Goal: Task Accomplishment & Management: Manage account settings

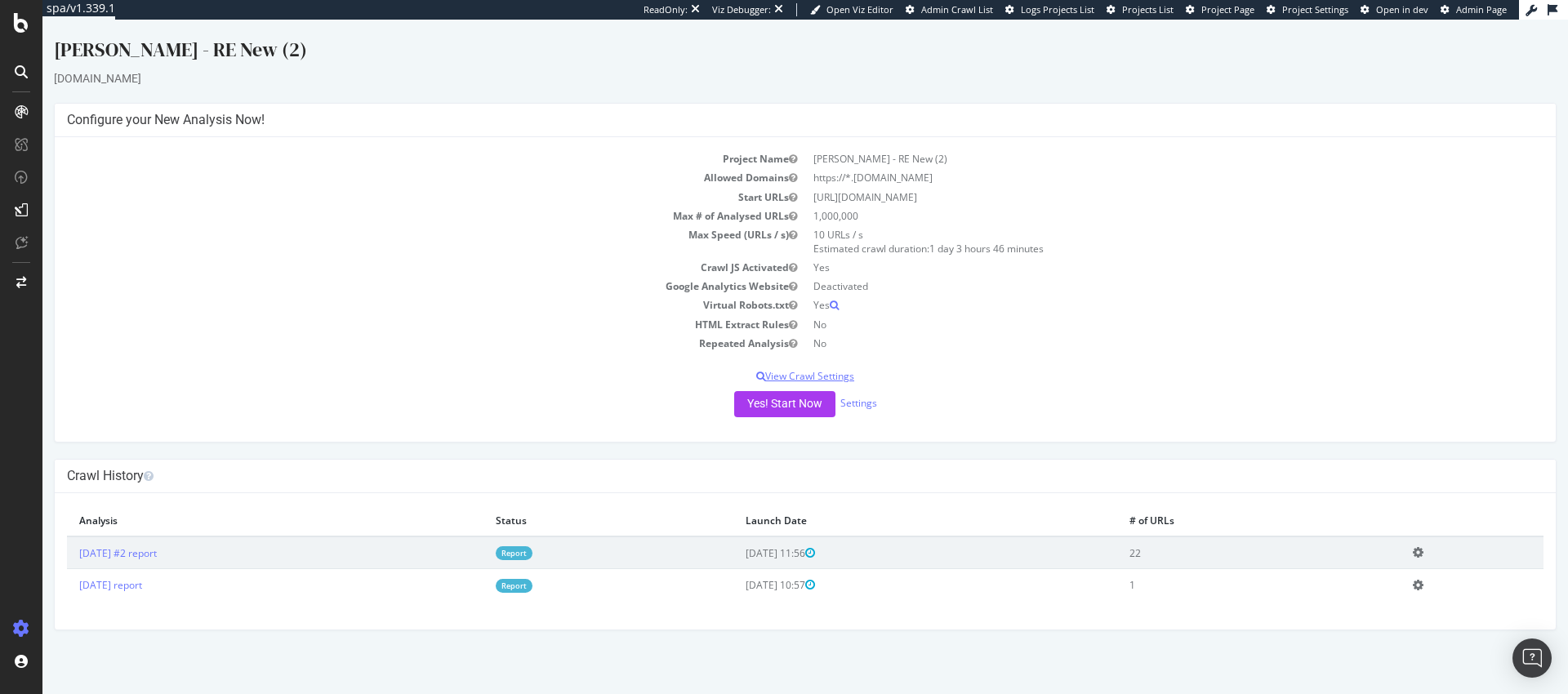
click at [809, 374] on p "View Crawl Settings" at bounding box center [806, 376] width 1477 height 14
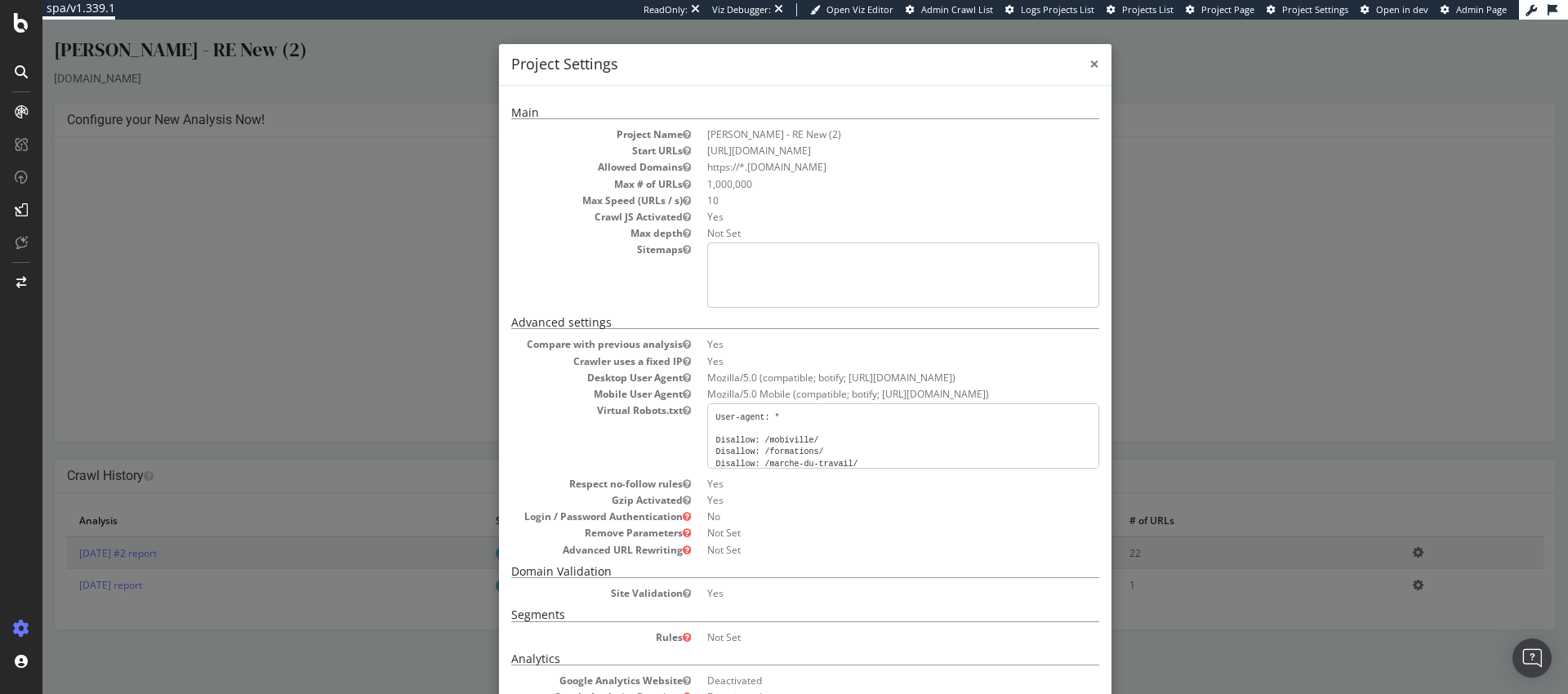
click at [1091, 64] on span "×" at bounding box center [1095, 63] width 10 height 23
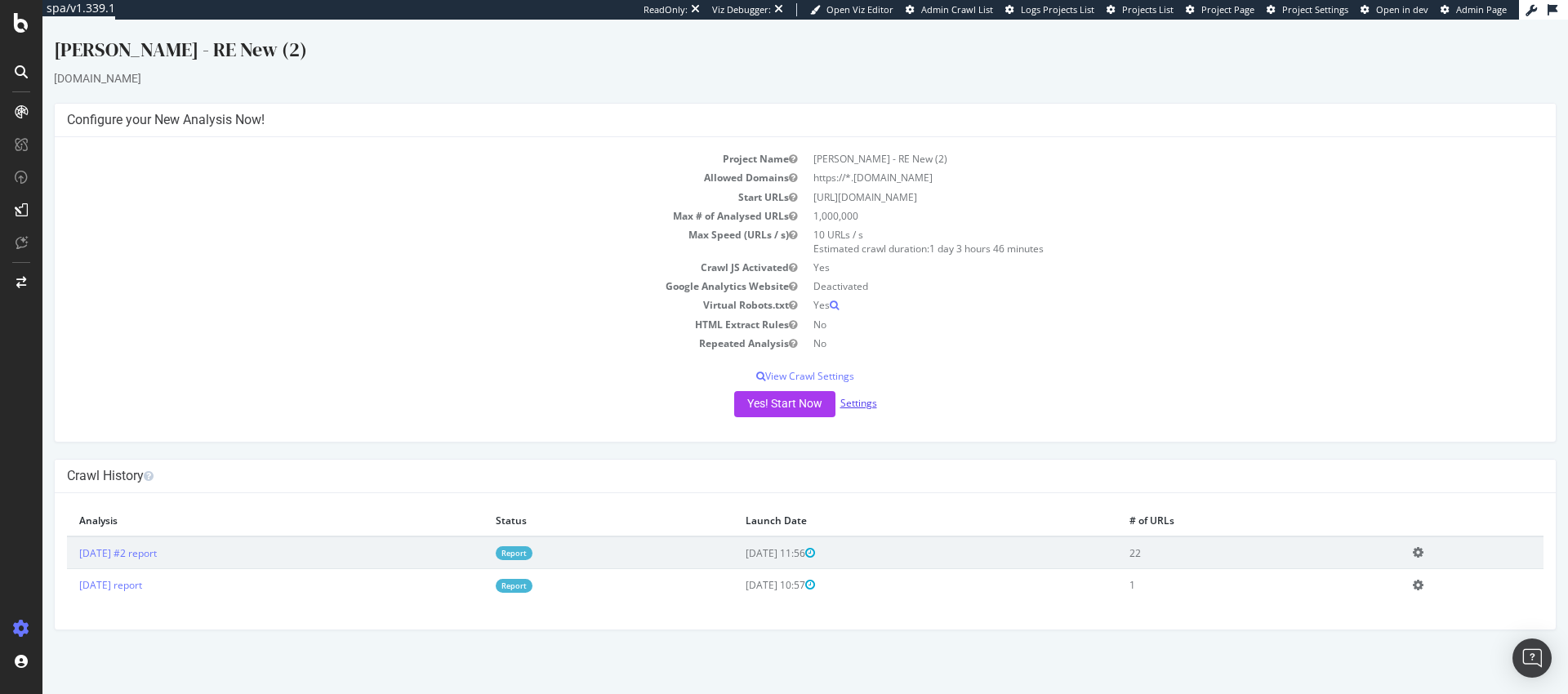
click at [866, 400] on link "Settings" at bounding box center [858, 403] width 37 height 14
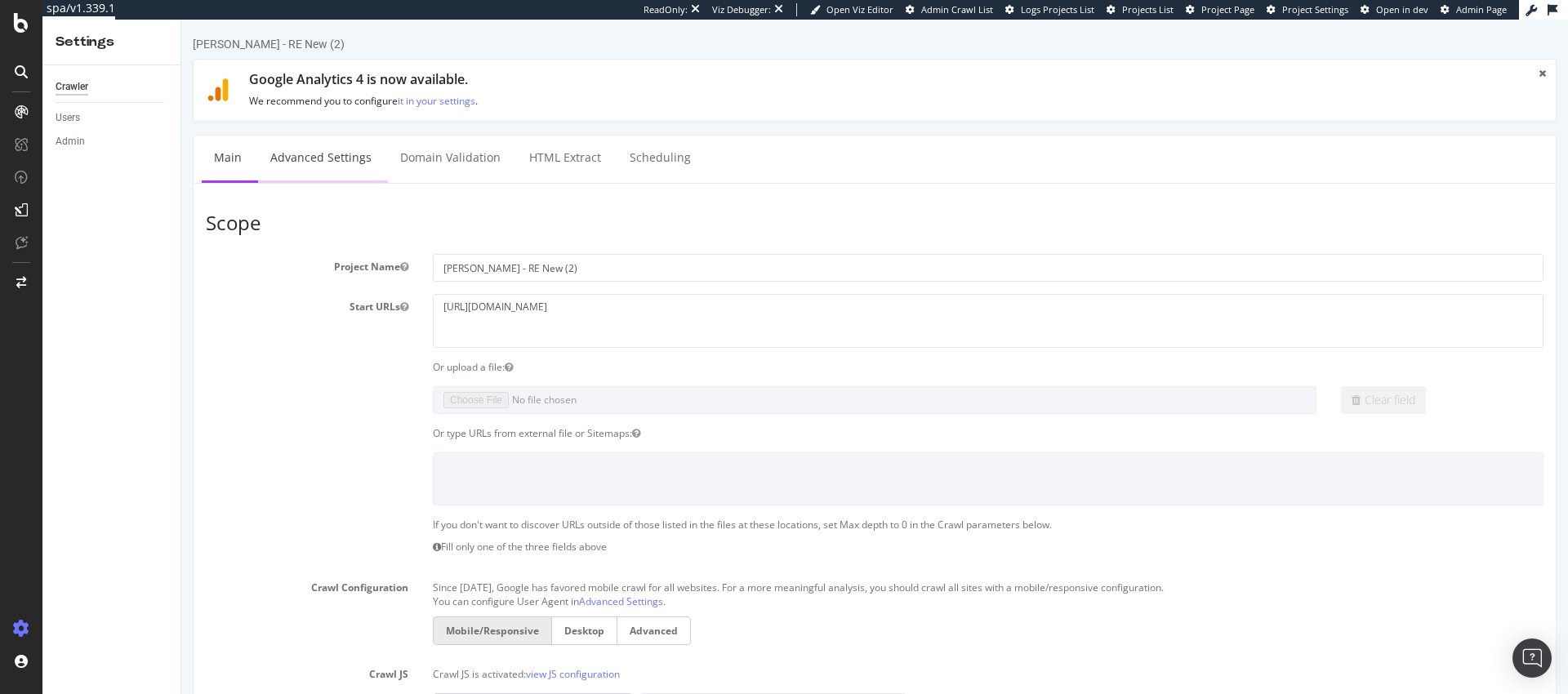
click at [351, 148] on link "Advanced Settings" at bounding box center [321, 157] width 126 height 45
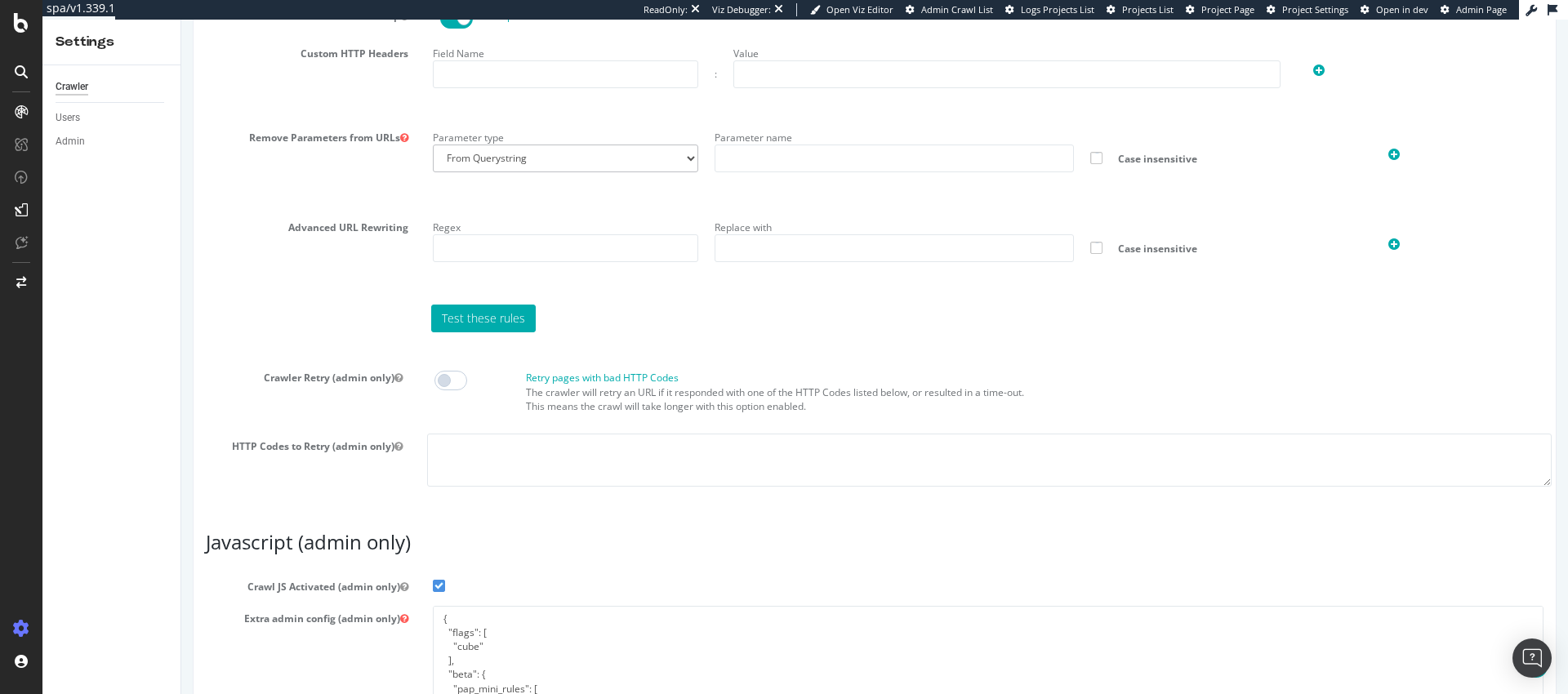
scroll to position [1293, 0]
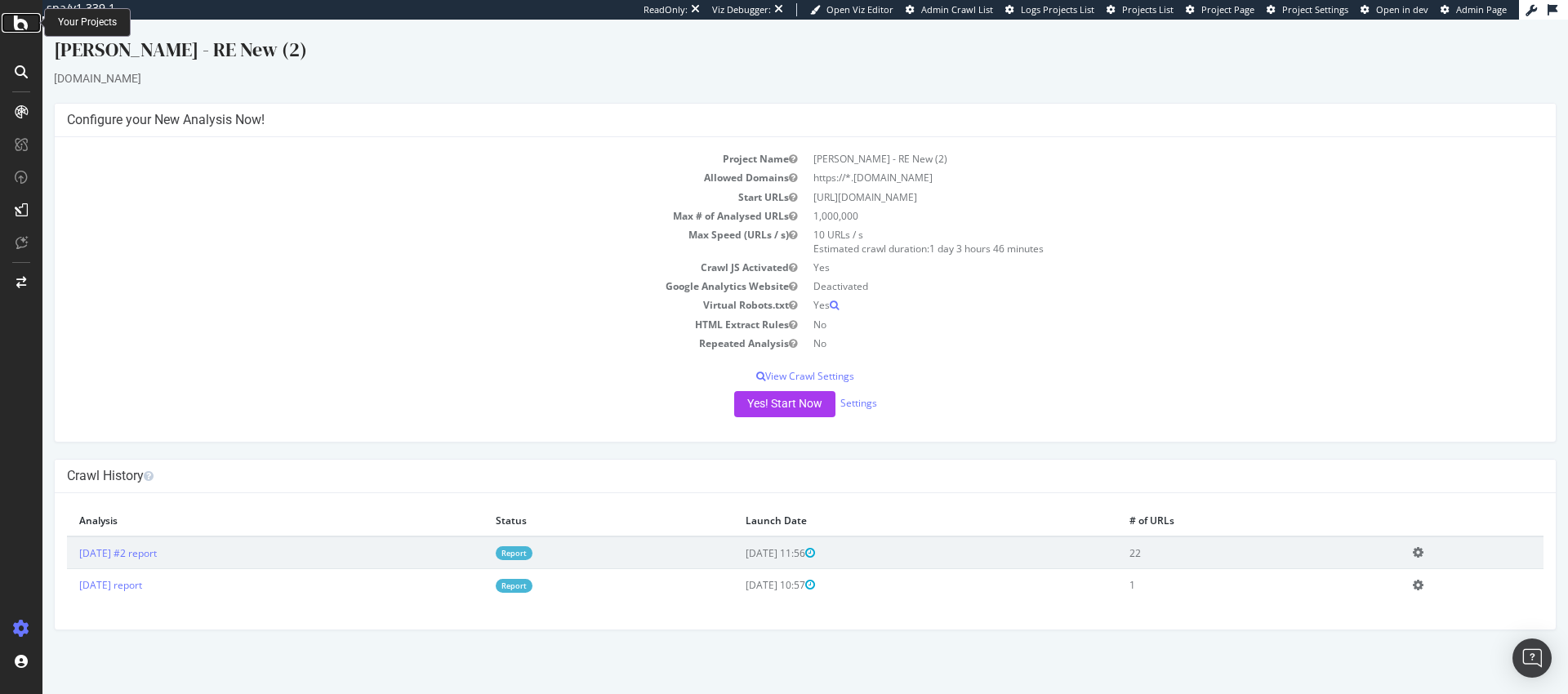
click at [16, 15] on icon at bounding box center [21, 23] width 15 height 20
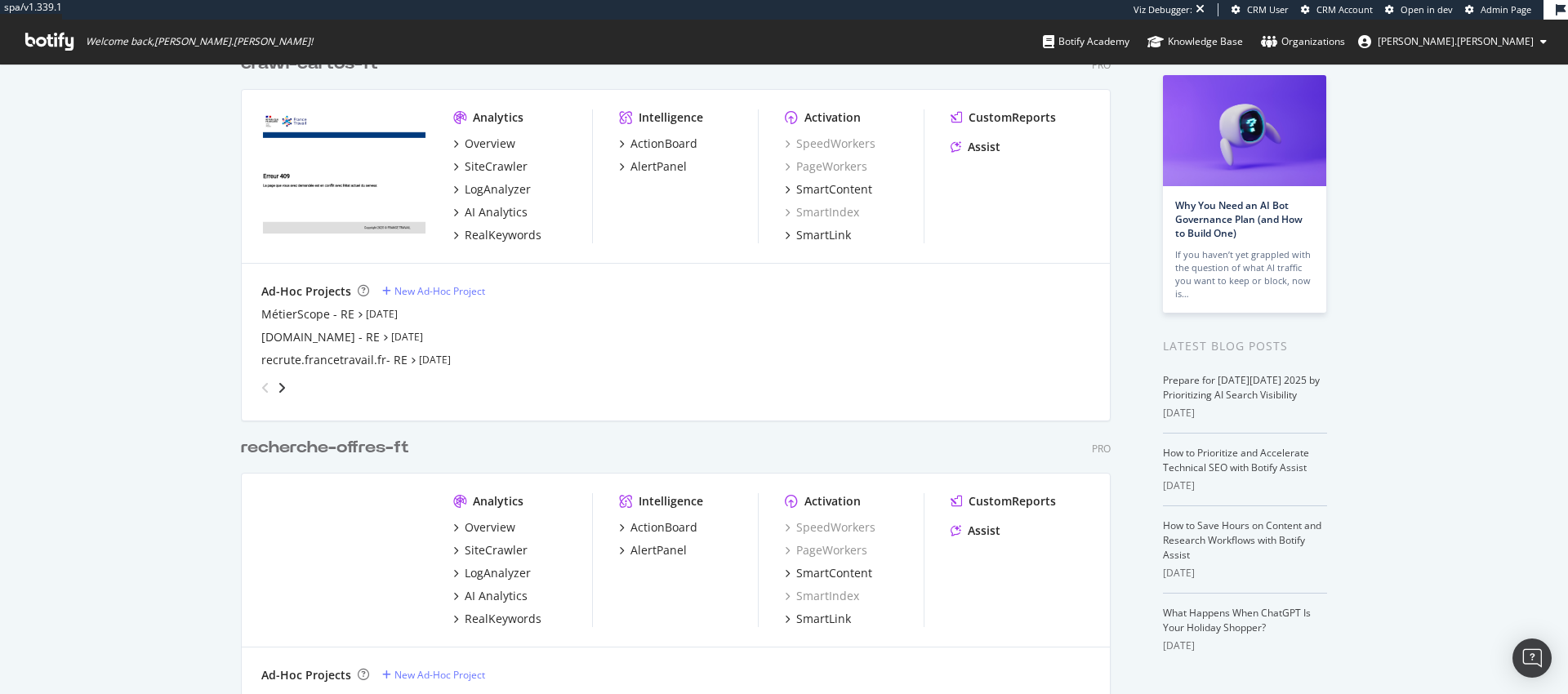
scroll to position [222, 0]
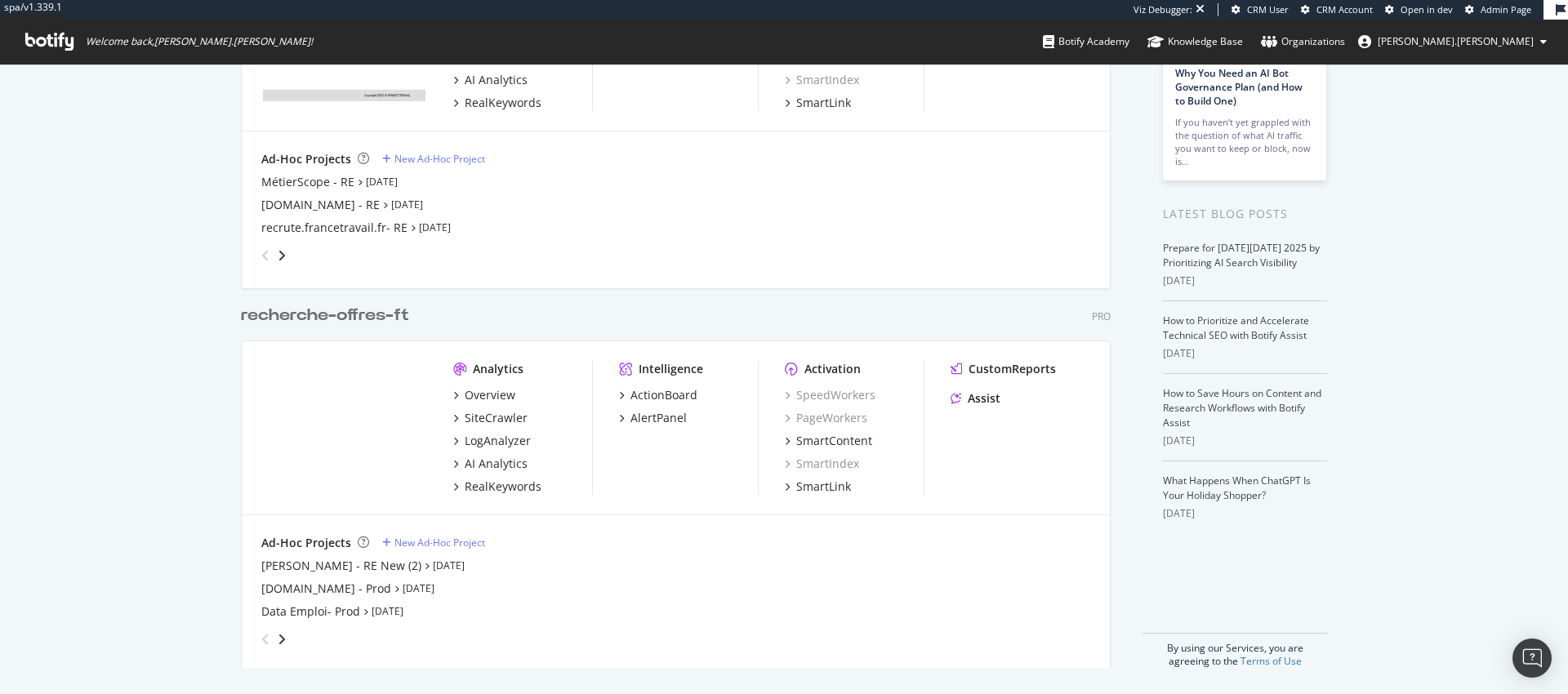
click at [313, 311] on div "recherche-offres-ft" at bounding box center [325, 316] width 168 height 24
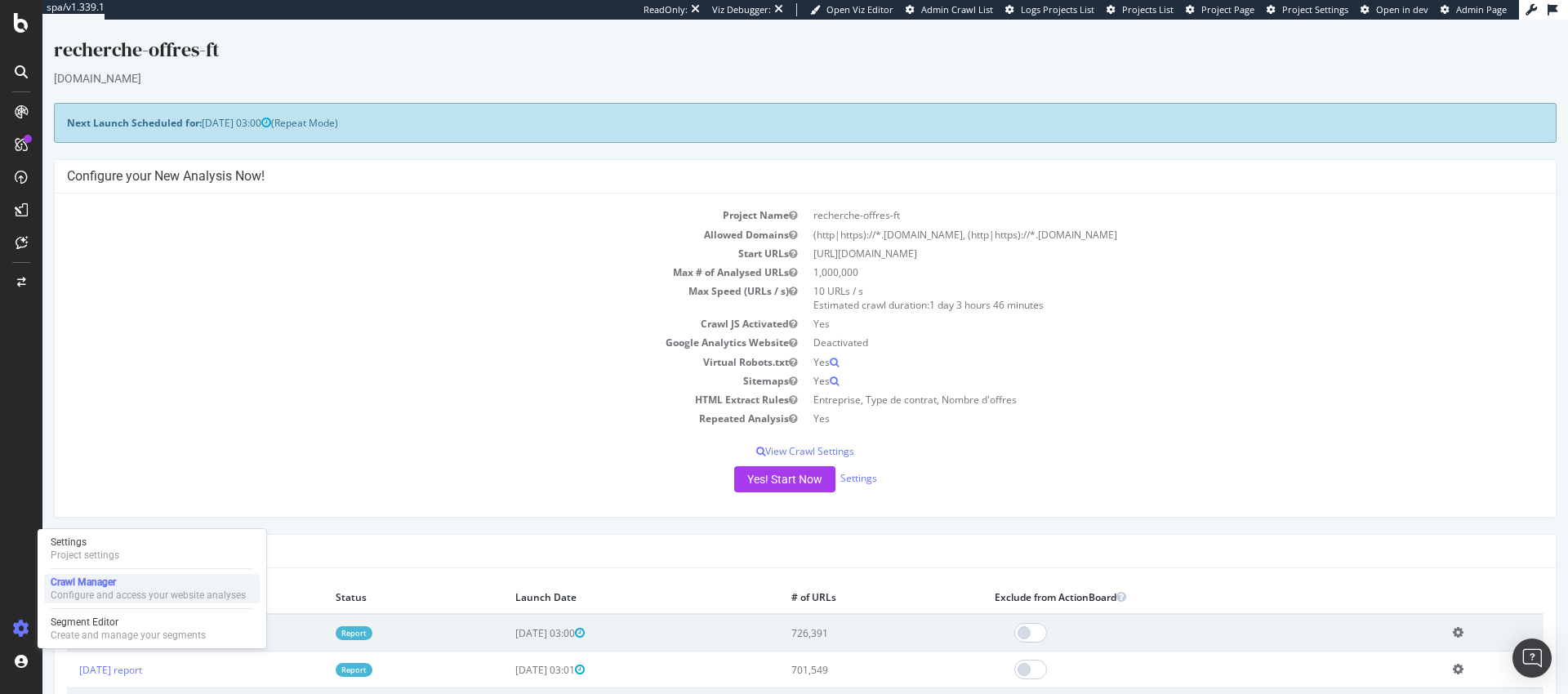
click at [87, 591] on div "Configure and access your website analyses" at bounding box center [147, 595] width 195 height 13
click at [90, 556] on div "Project settings" at bounding box center [84, 554] width 68 height 13
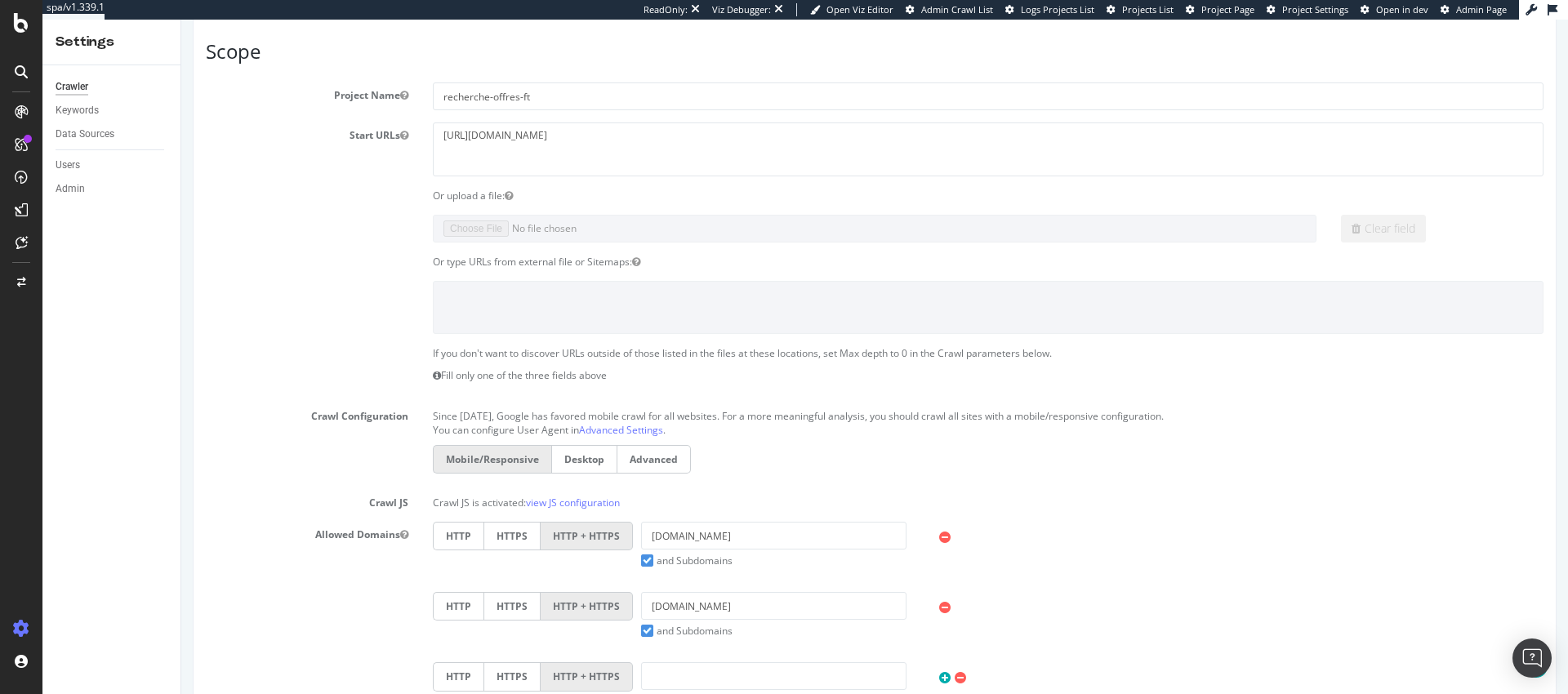
scroll to position [194, 0]
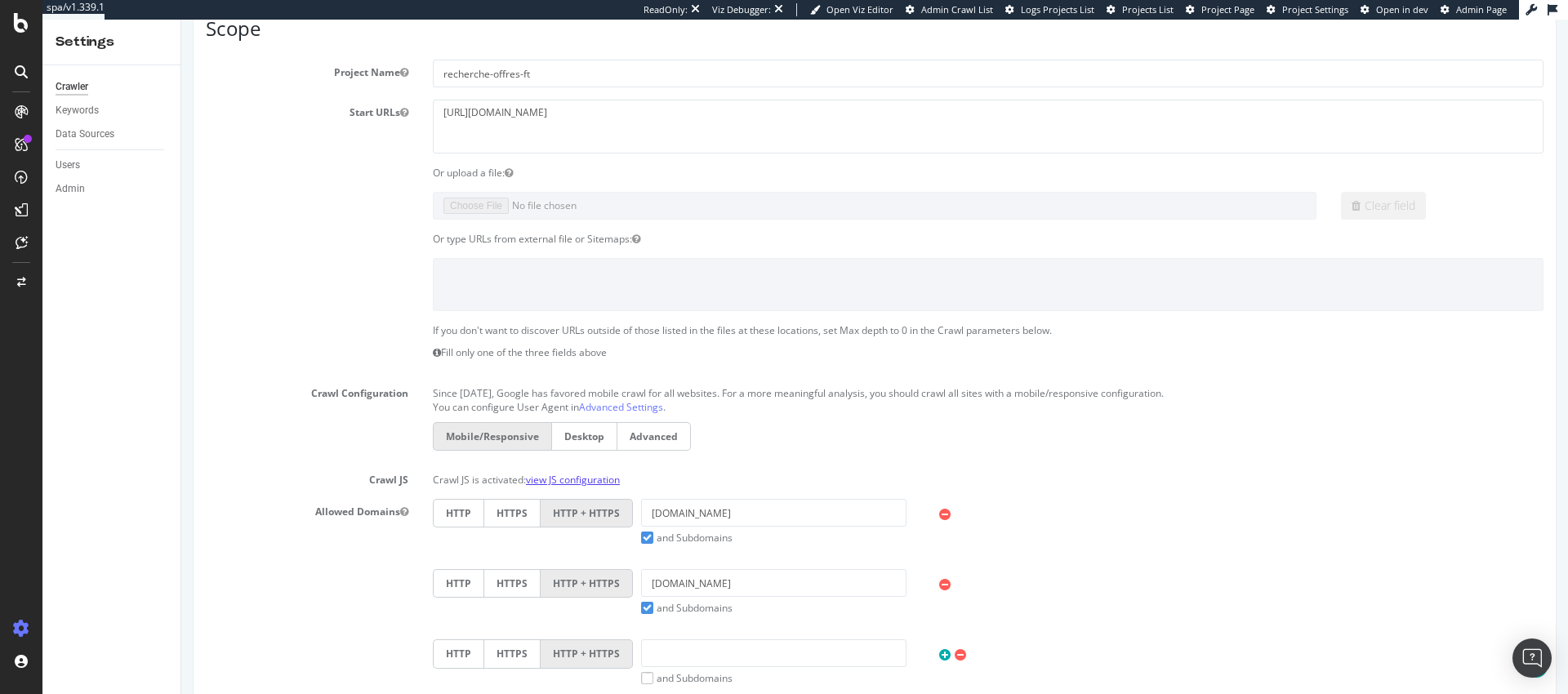
click at [573, 479] on link "view JS configuration" at bounding box center [572, 480] width 94 height 14
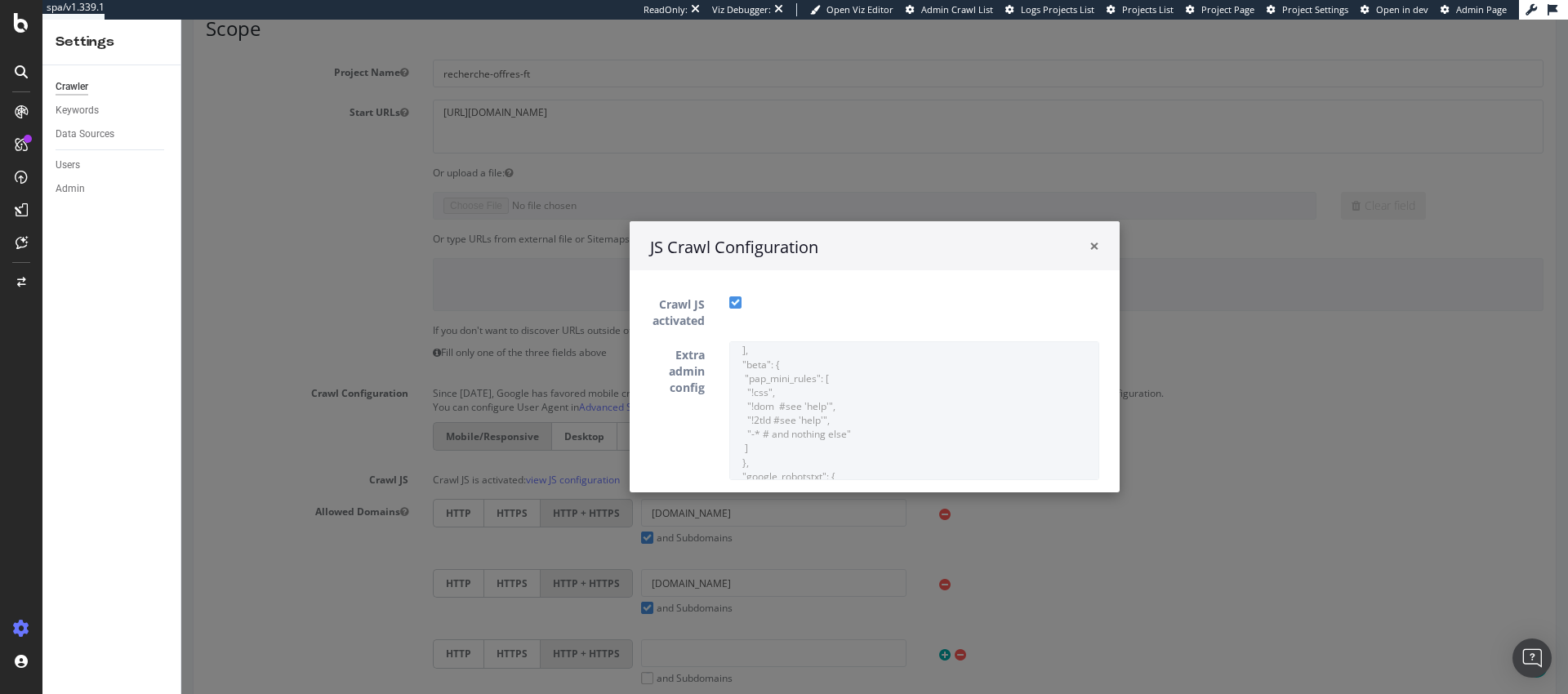
scroll to position [139, 0]
click at [1090, 248] on span "×" at bounding box center [1095, 246] width 10 height 23
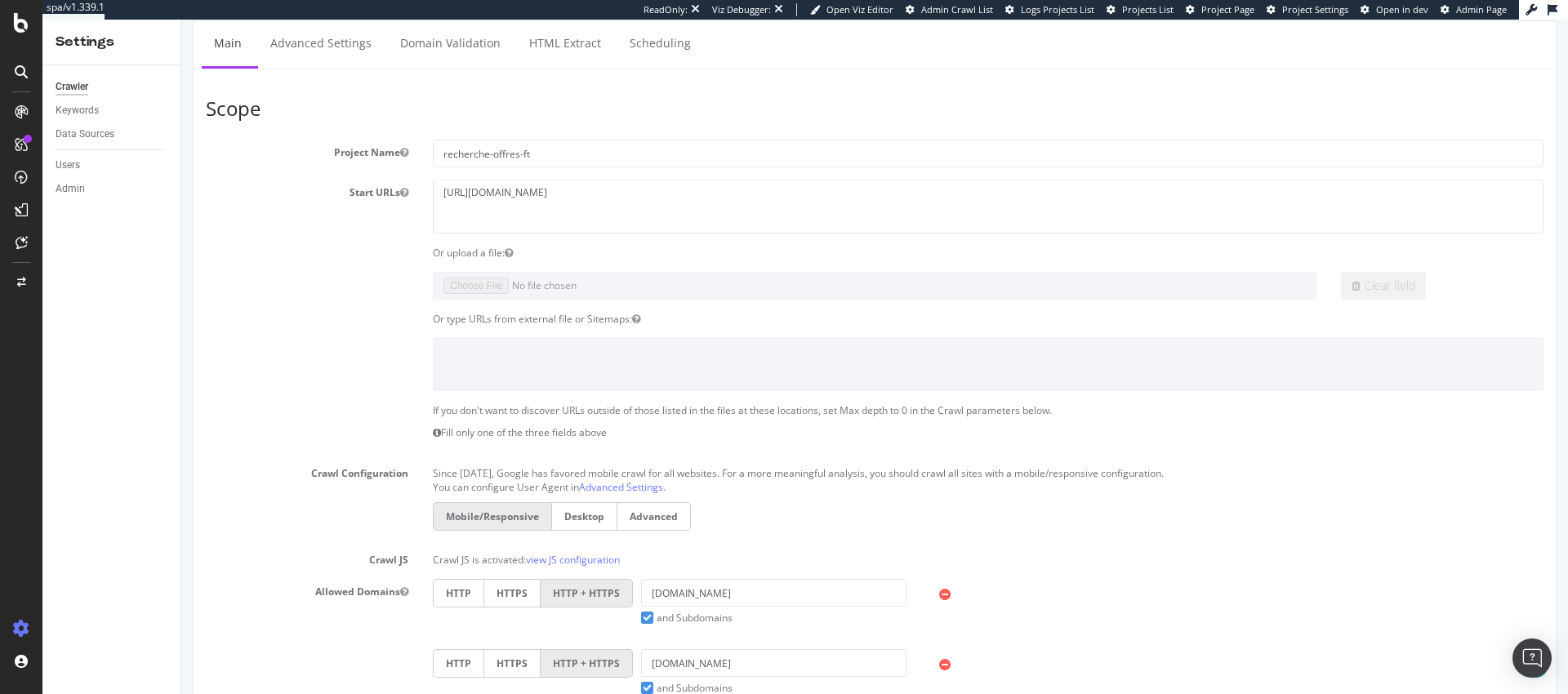
scroll to position [0, 0]
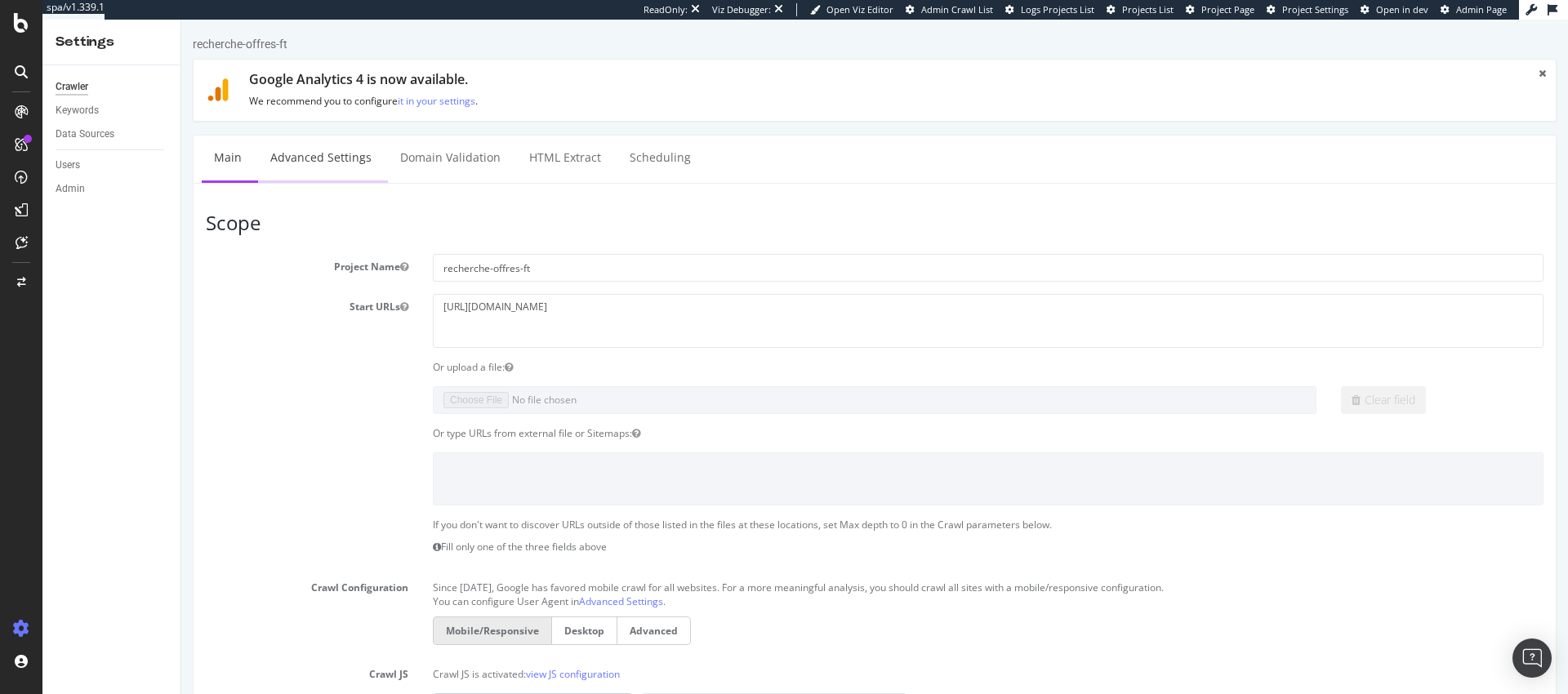
click at [289, 160] on link "Advanced Settings" at bounding box center [321, 157] width 126 height 45
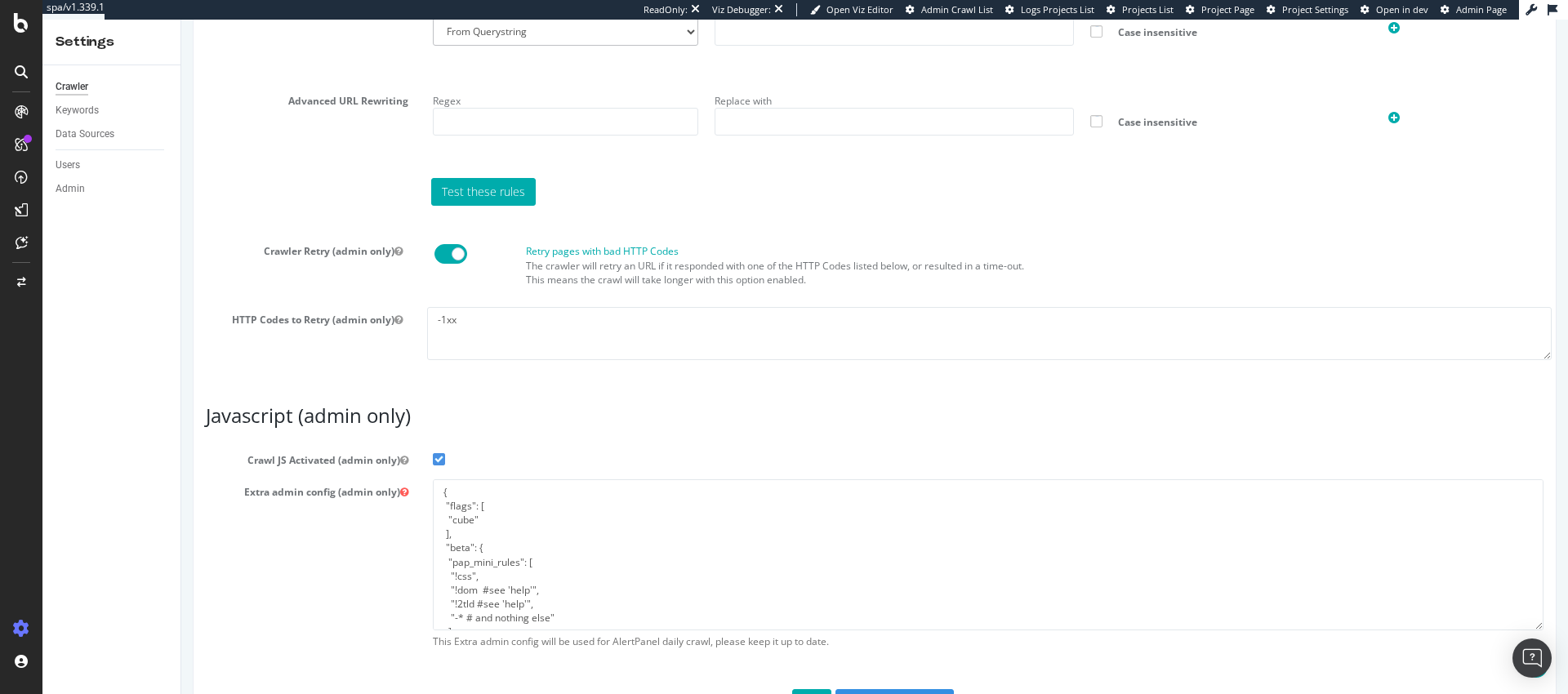
scroll to position [1293, 0]
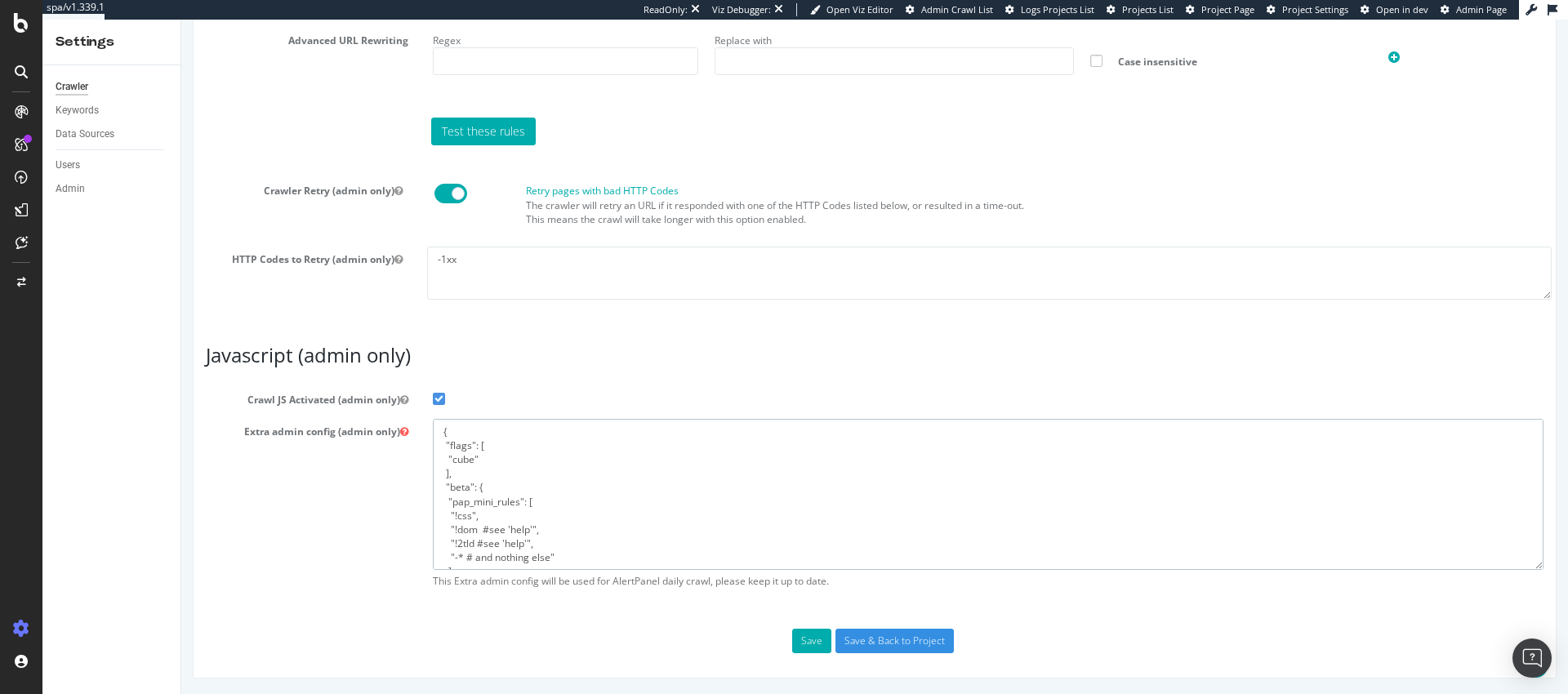
click at [649, 446] on textarea "{ "flags": [ "cube" ], "beta": { "pap_mini_rules": [ "!css", "!dom #see 'help'"…" at bounding box center [988, 494] width 1111 height 151
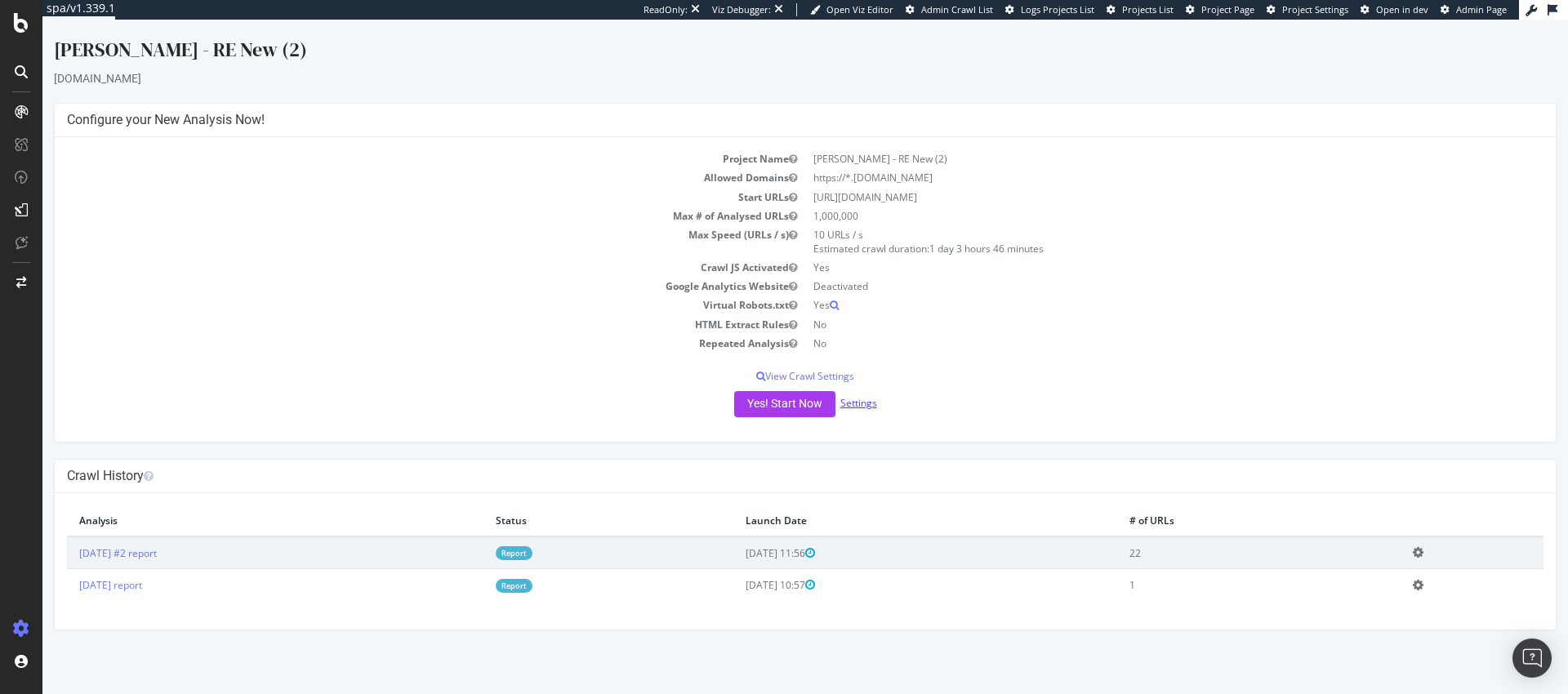
click at [854, 404] on link "Settings" at bounding box center [858, 403] width 37 height 14
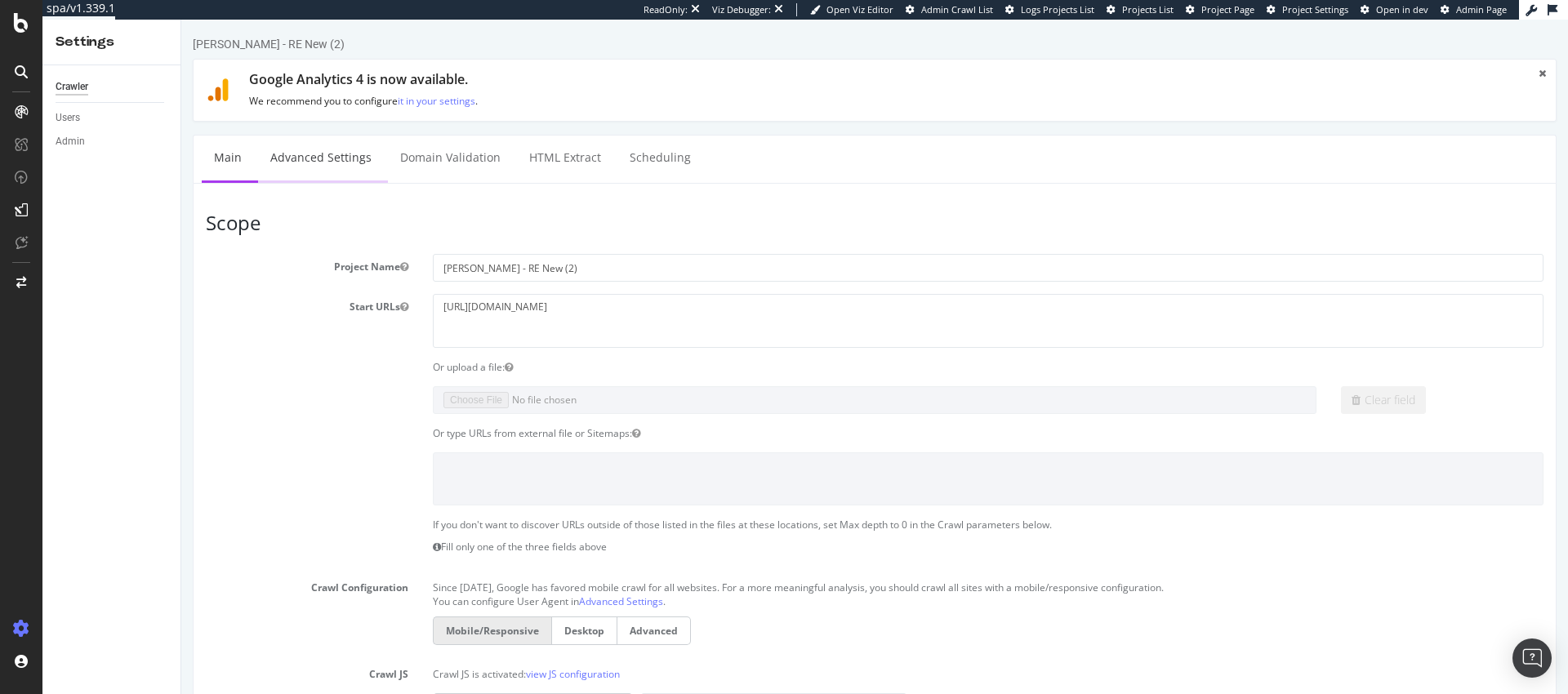
click at [325, 158] on link "Advanced Settings" at bounding box center [321, 157] width 126 height 45
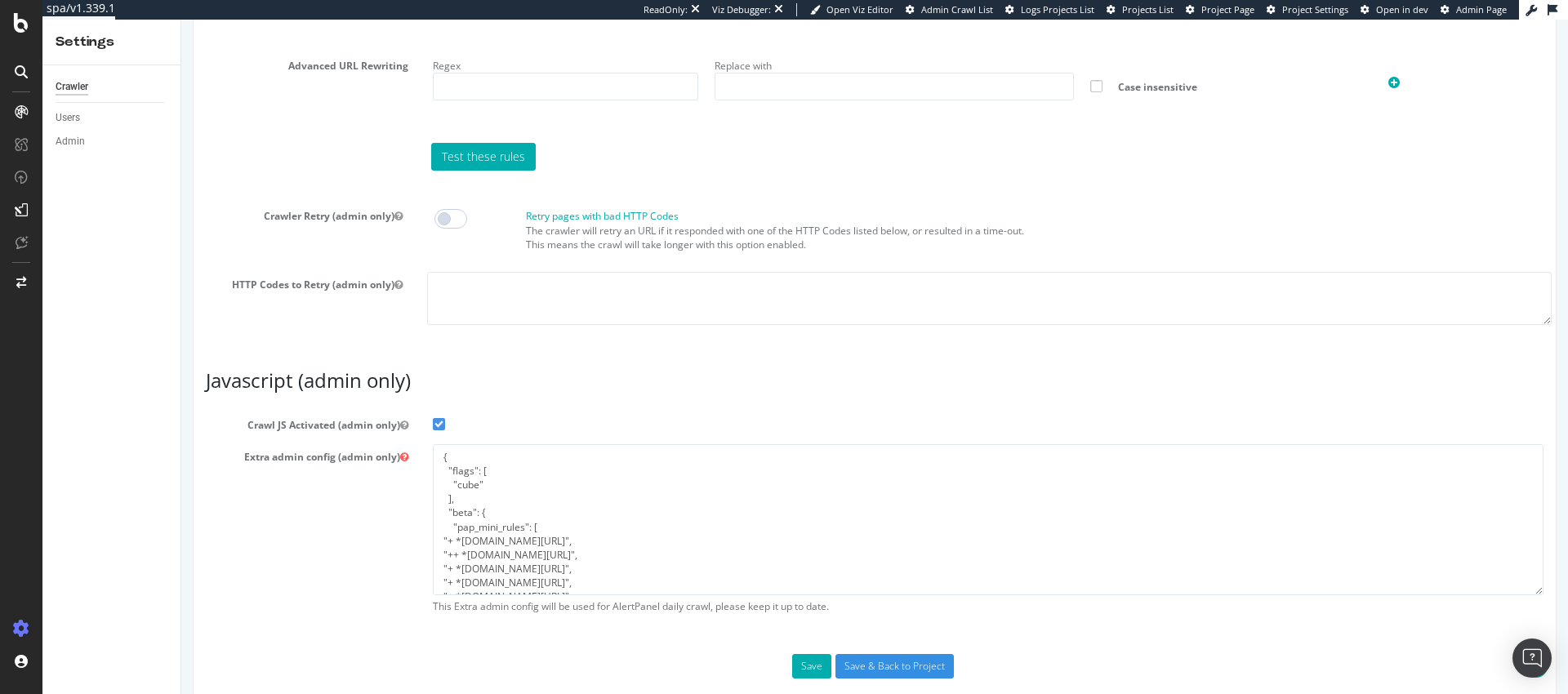
scroll to position [1293, 0]
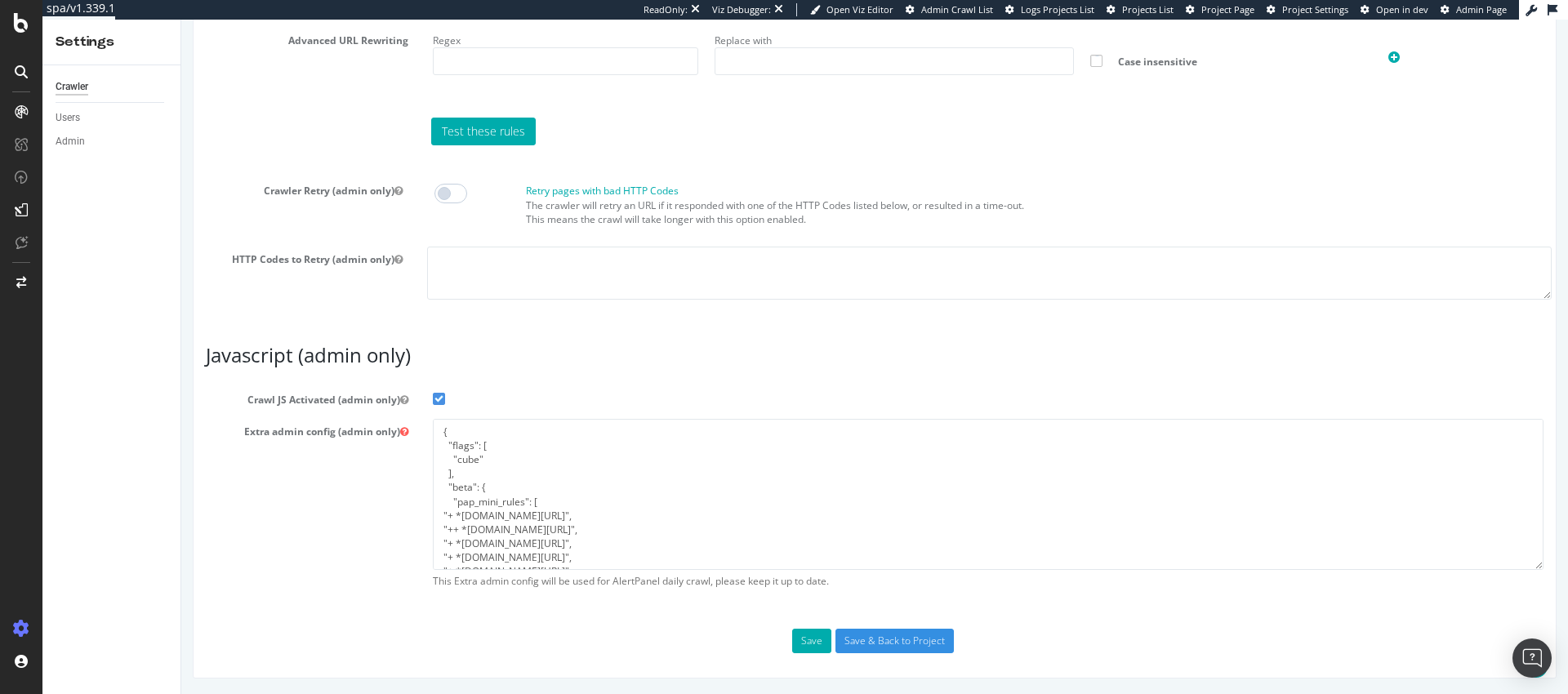
click at [227, 265] on div "HTTP Codes to Retry (admin only)" at bounding box center [874, 273] width 1379 height 53
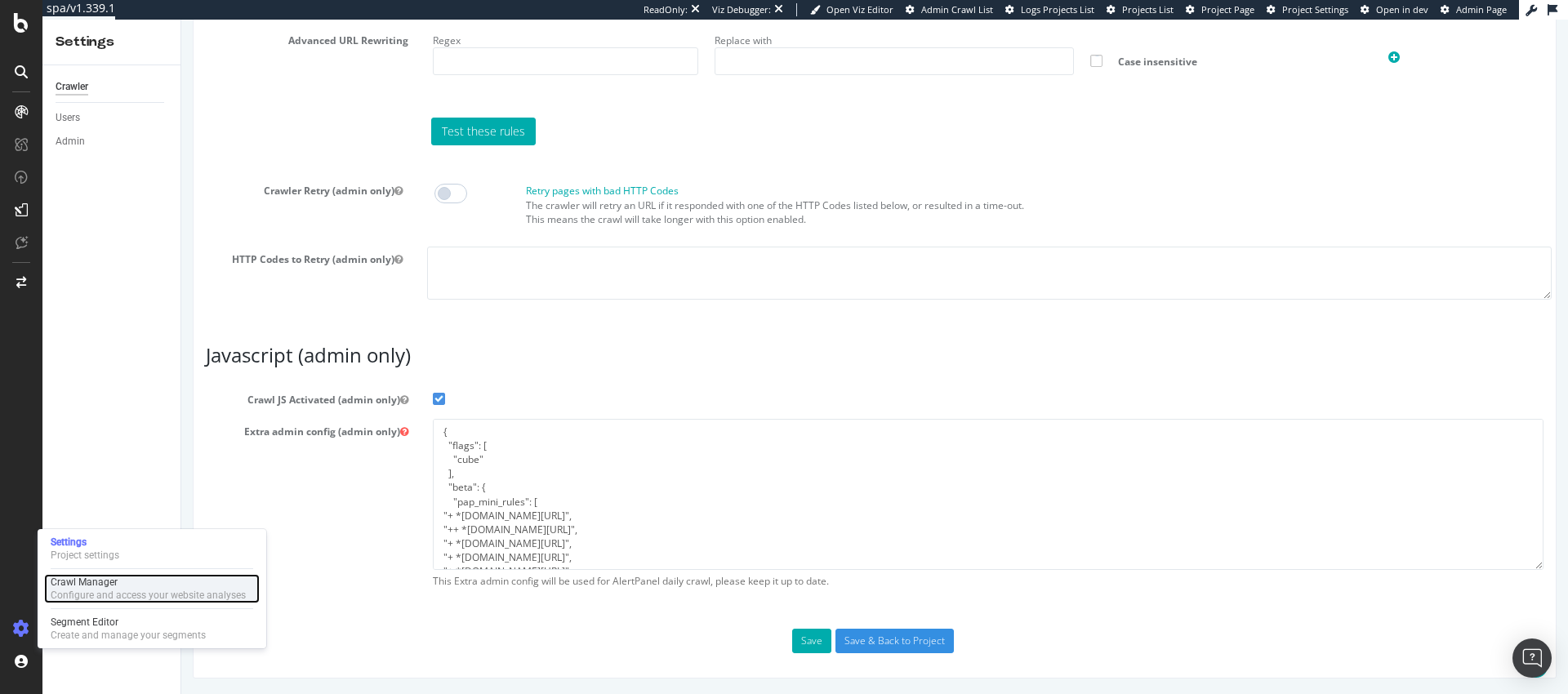
click at [111, 585] on div "Crawl Manager" at bounding box center [147, 582] width 195 height 13
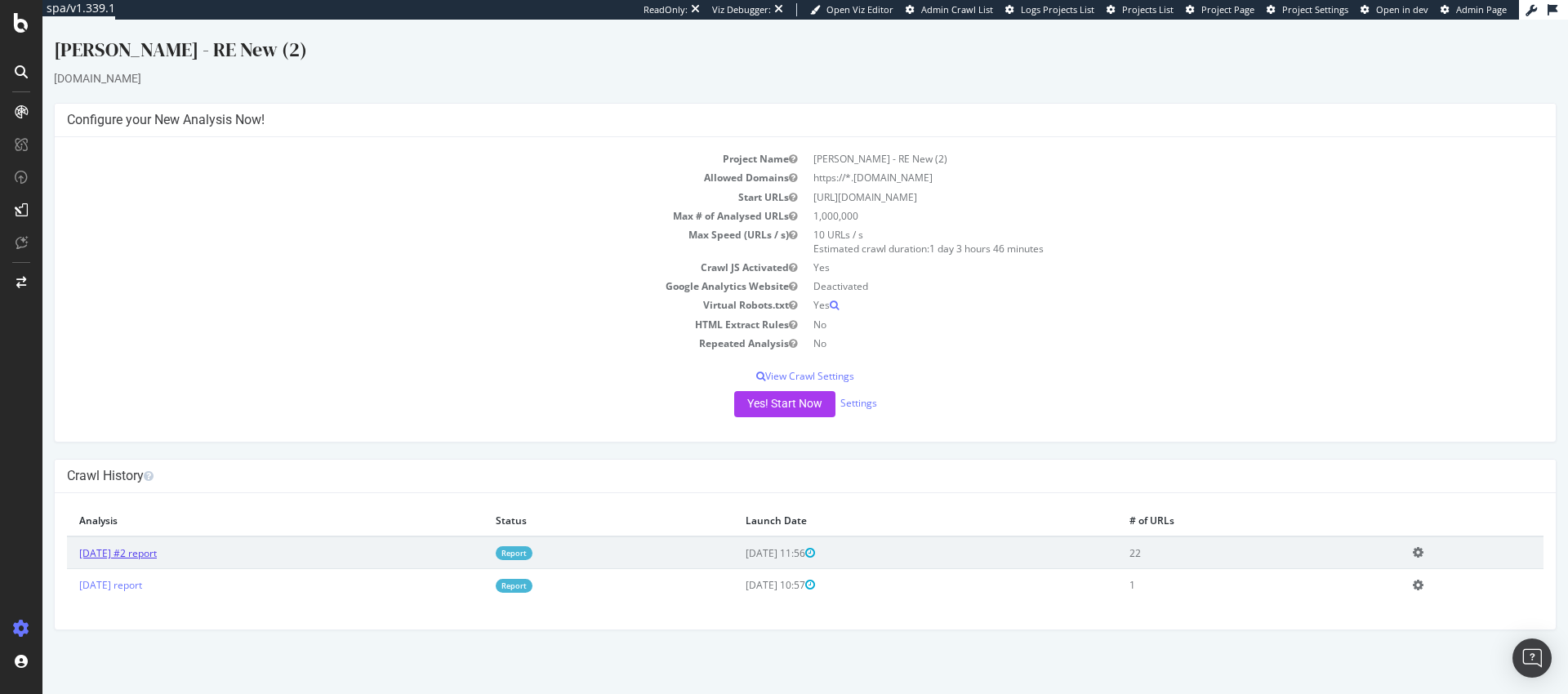
click at [144, 558] on link "2025 Oct. 13th #2 report" at bounding box center [118, 553] width 77 height 14
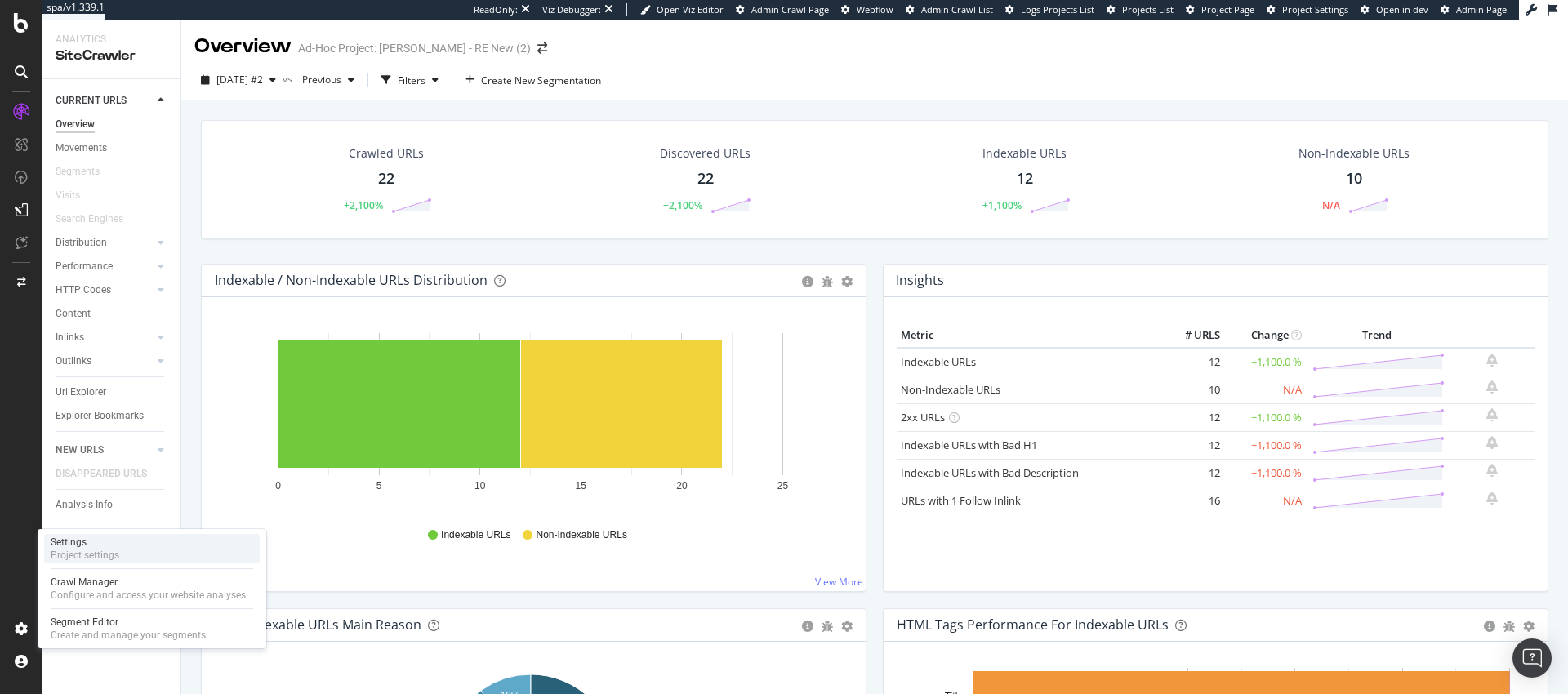
click at [94, 546] on div "Settings" at bounding box center [84, 542] width 68 height 13
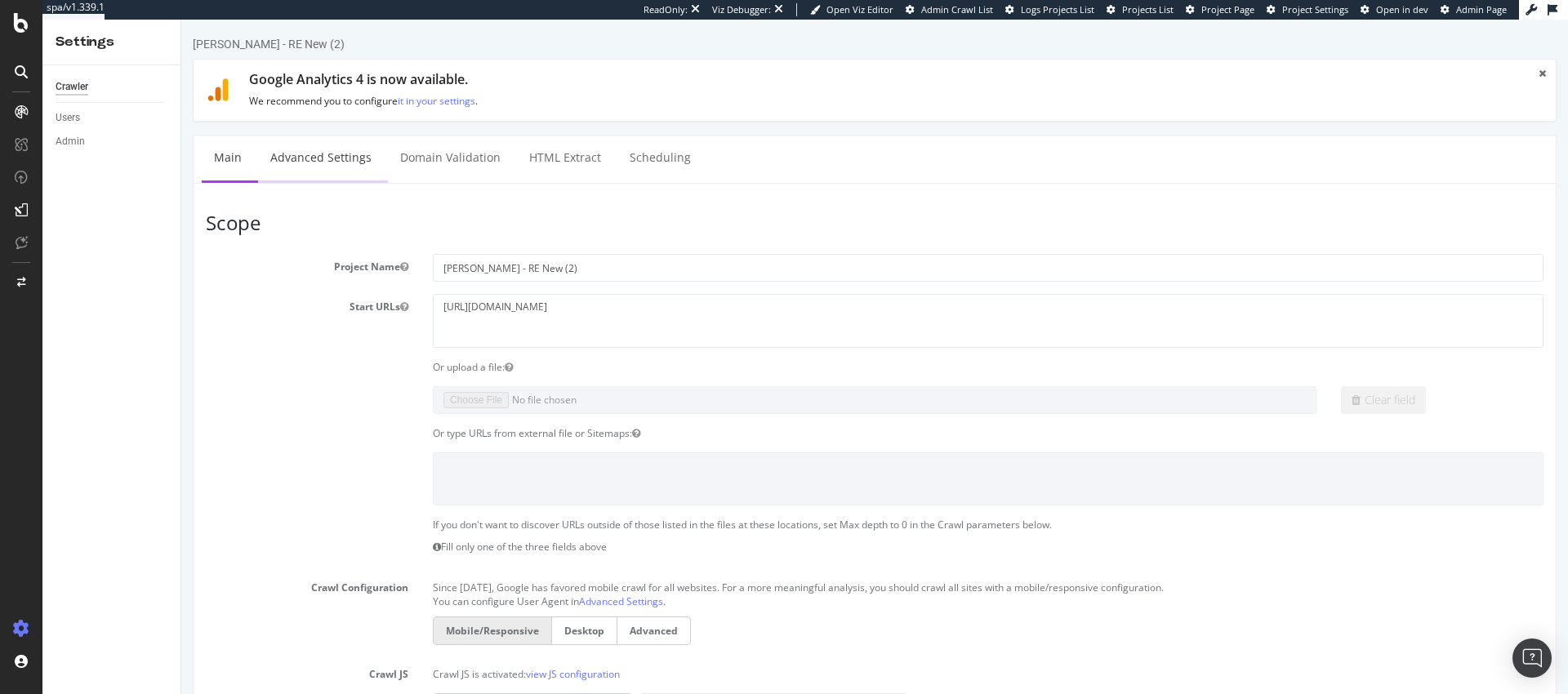
click at [318, 151] on link "Advanced Settings" at bounding box center [321, 157] width 126 height 45
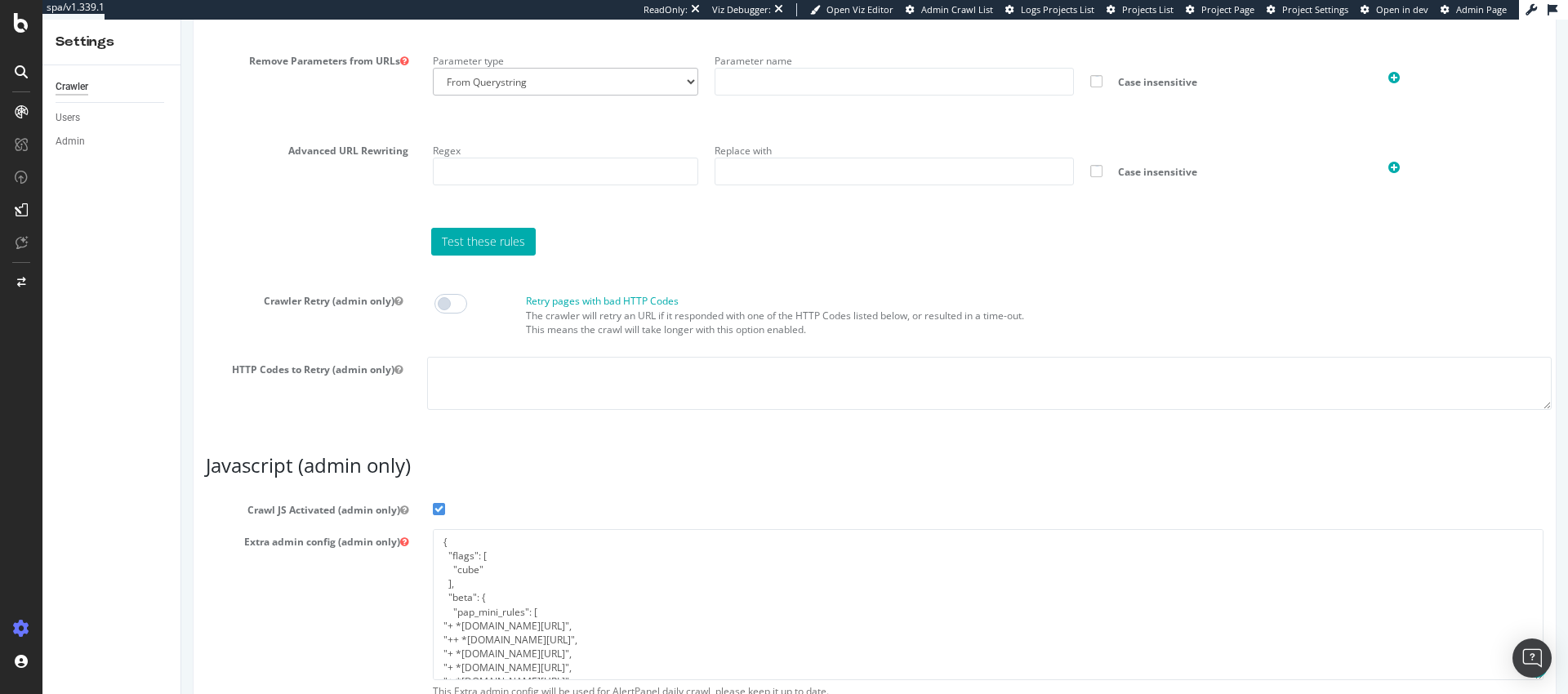
scroll to position [1293, 0]
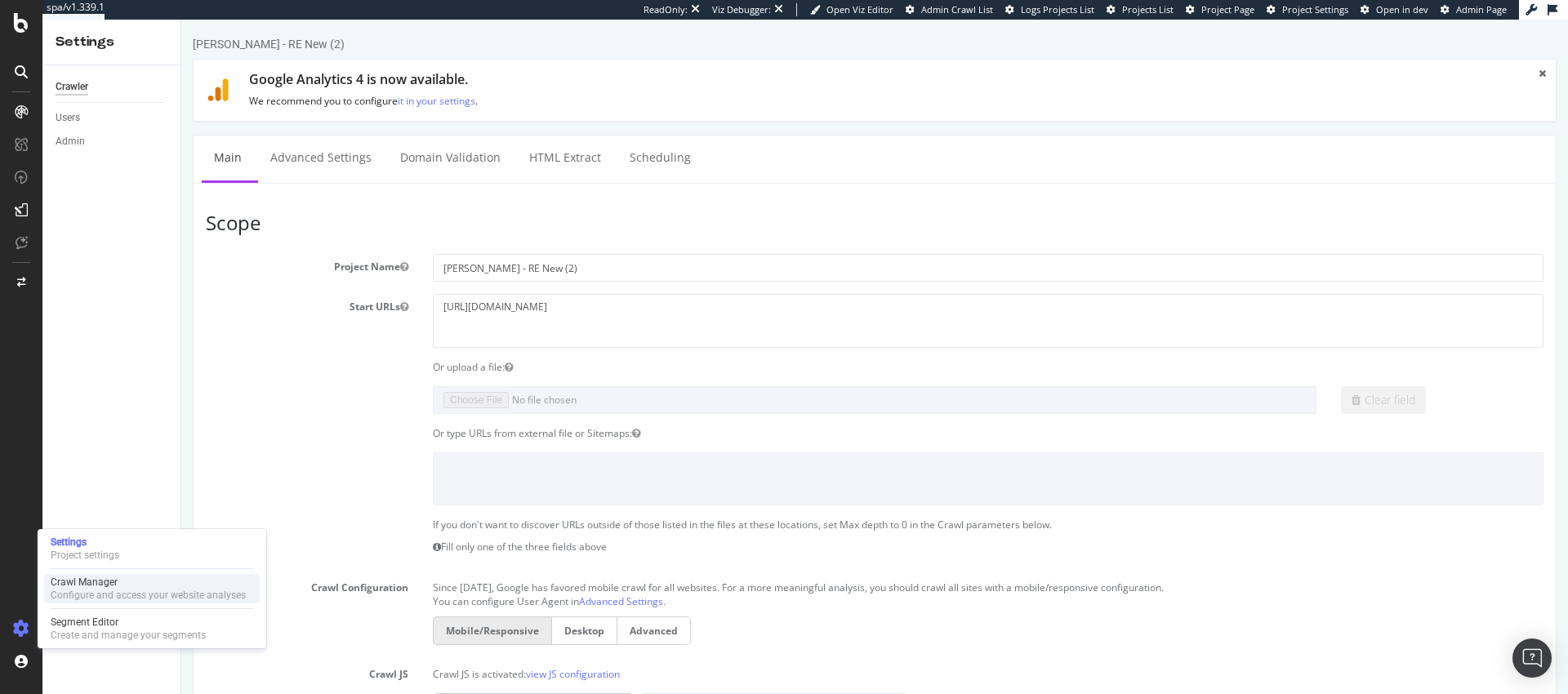
click at [110, 574] on div "Crawl Manager Configure and access your website analyses" at bounding box center [152, 589] width 216 height 30
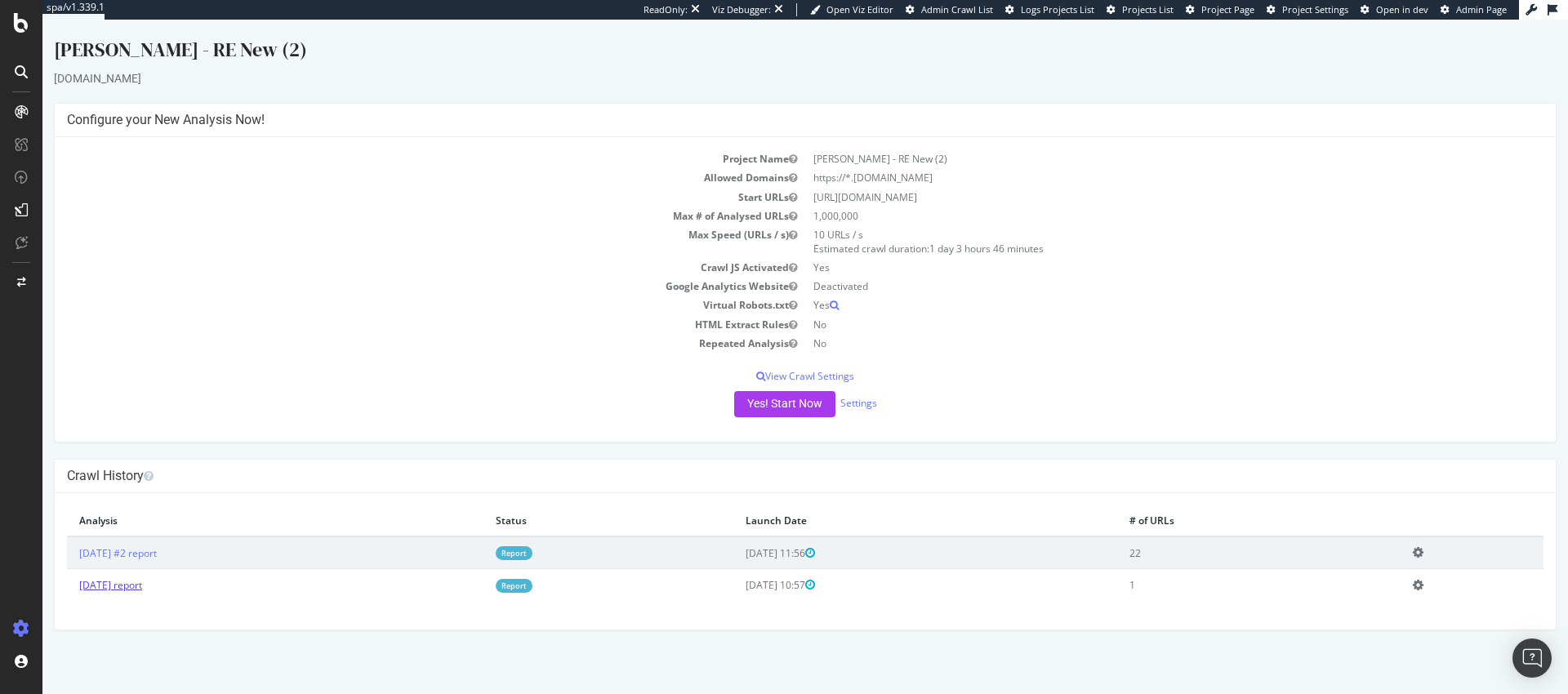
click at [134, 591] on link "[DATE] report" at bounding box center [111, 585] width 63 height 14
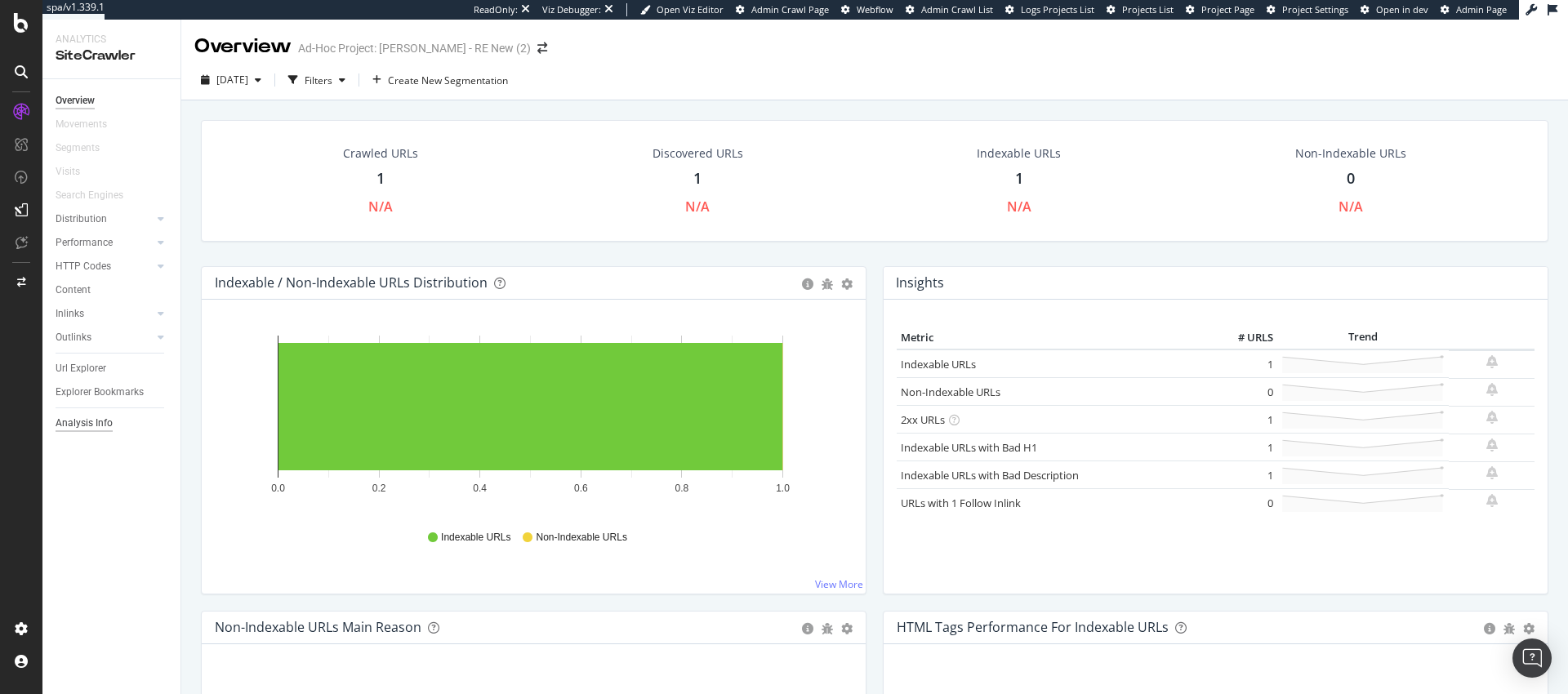
click at [87, 422] on div "Analysis Info" at bounding box center [84, 423] width 57 height 17
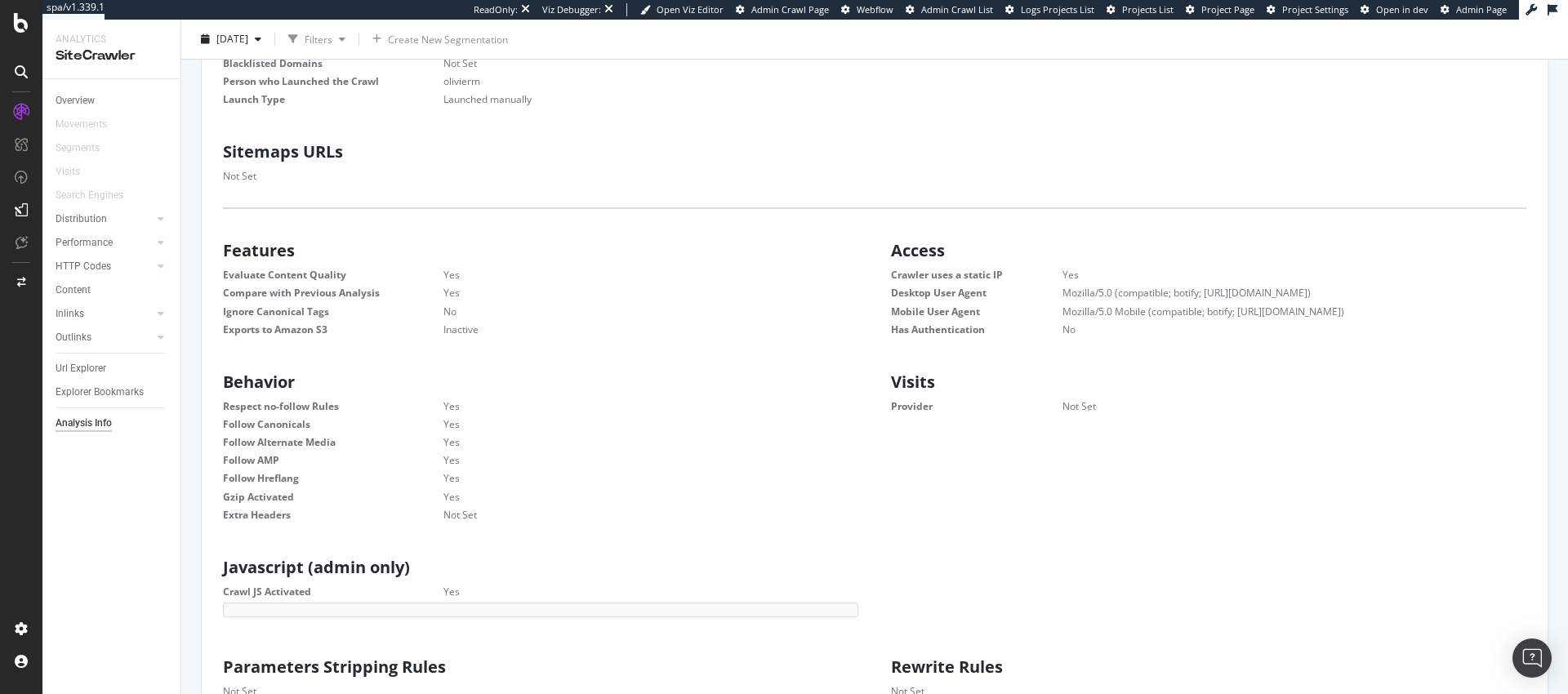
scroll to position [145, 0]
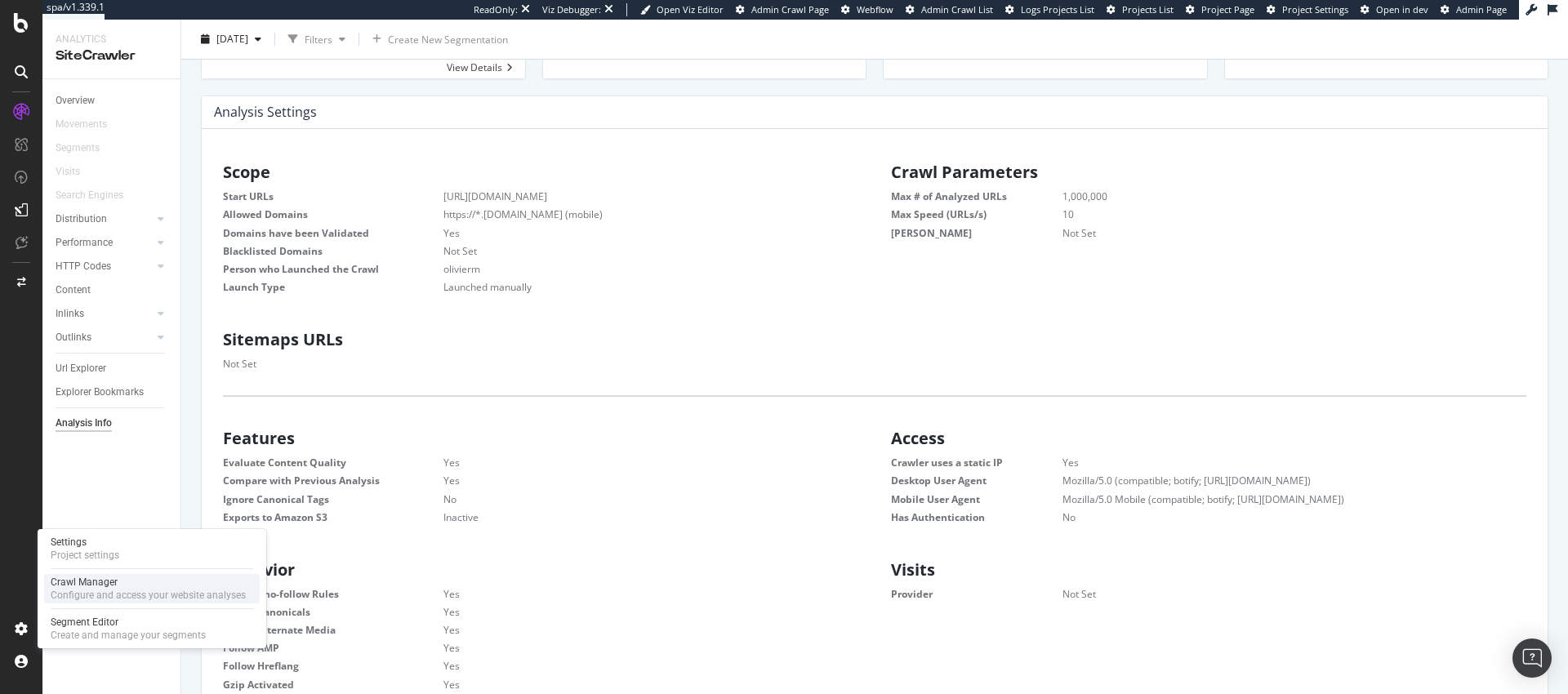
click at [88, 586] on div "Crawl Manager" at bounding box center [147, 582] width 195 height 13
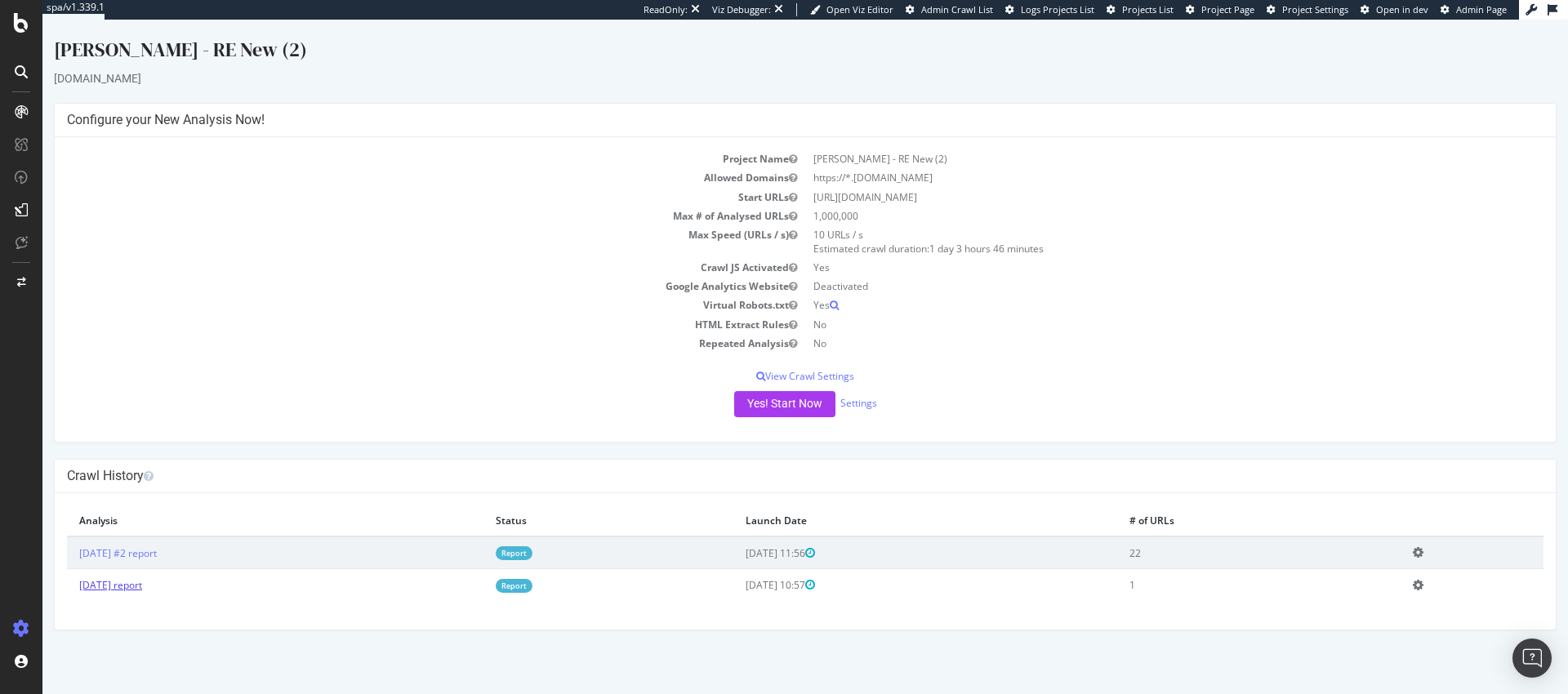
click at [117, 585] on link "[DATE] report" at bounding box center [111, 585] width 63 height 14
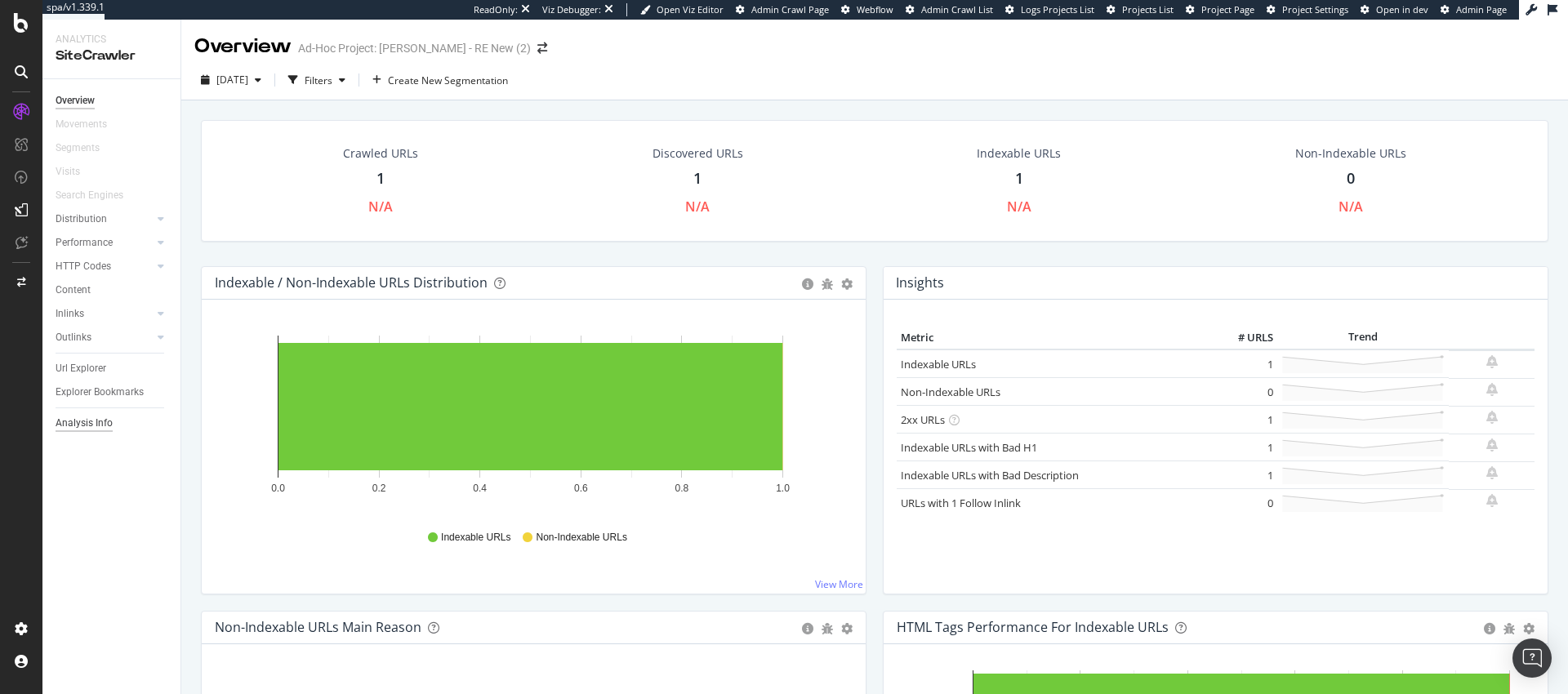
click at [100, 423] on div "Analysis Info" at bounding box center [84, 423] width 57 height 17
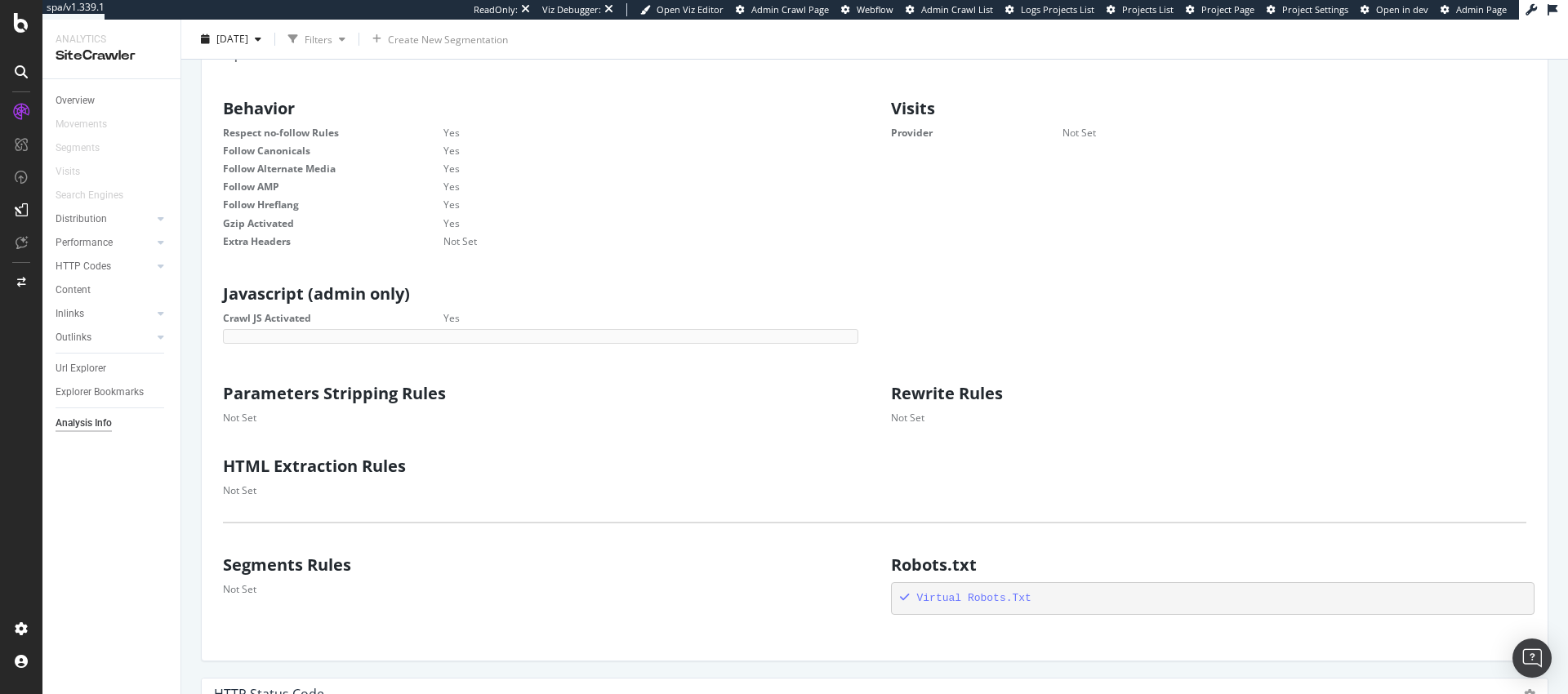
scroll to position [466, 0]
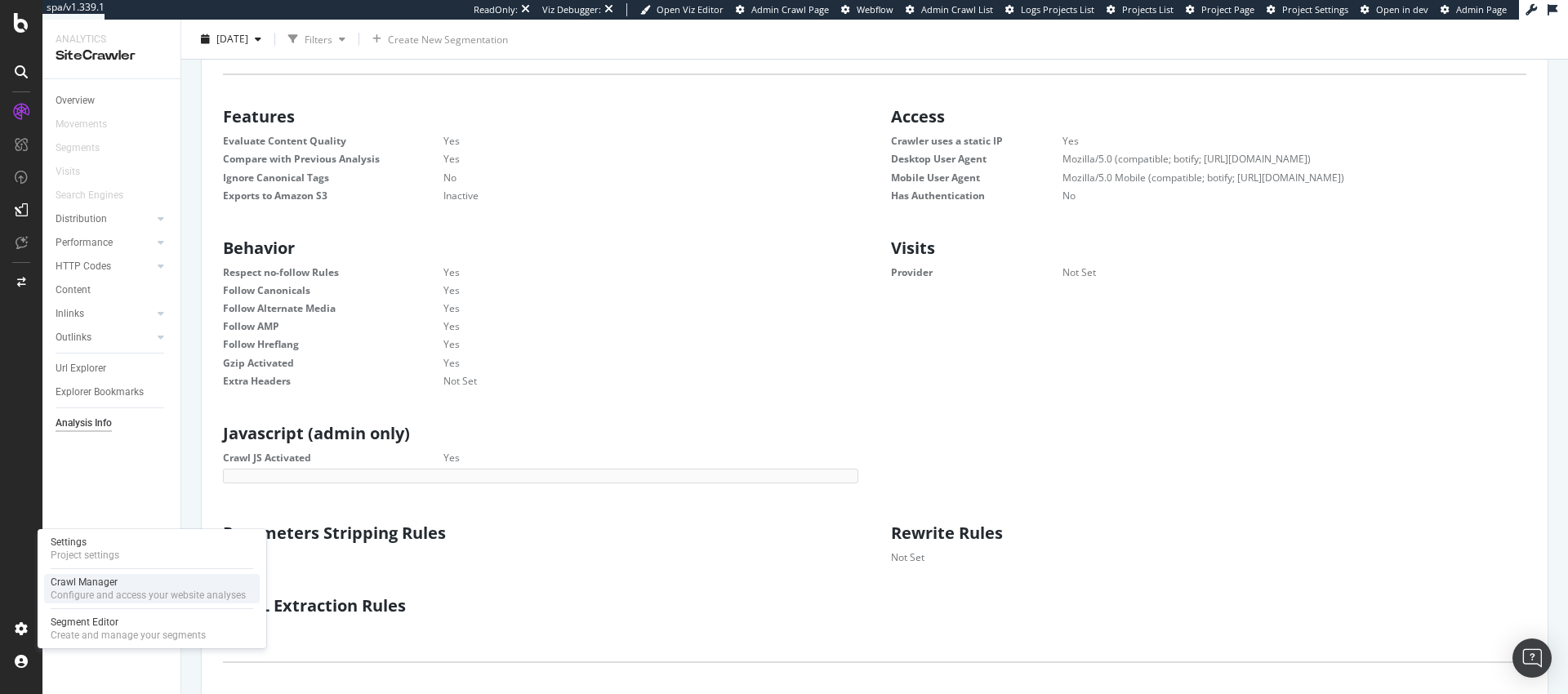
click at [86, 586] on div "Crawl Manager" at bounding box center [147, 582] width 195 height 13
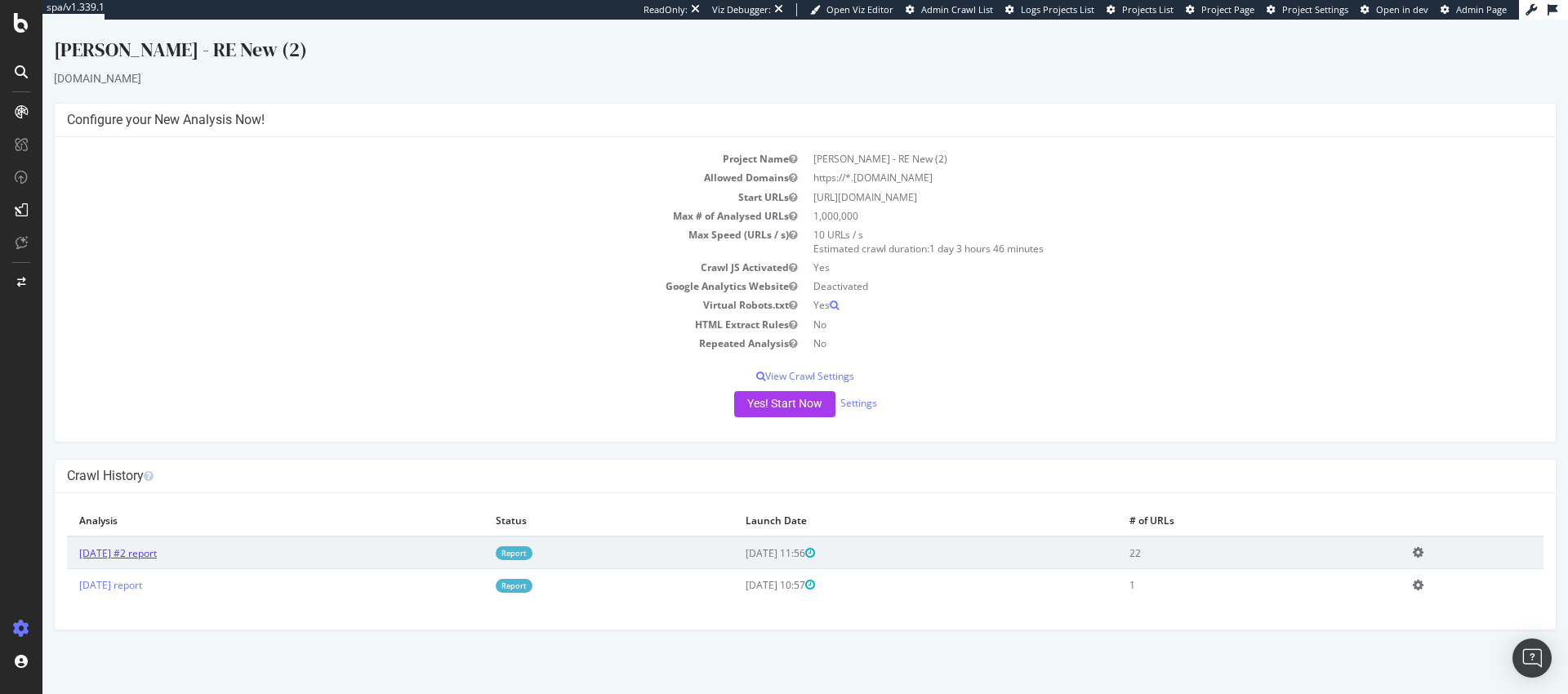
click at [156, 555] on link "2025 Oct. 13th #2 report" at bounding box center [118, 553] width 77 height 14
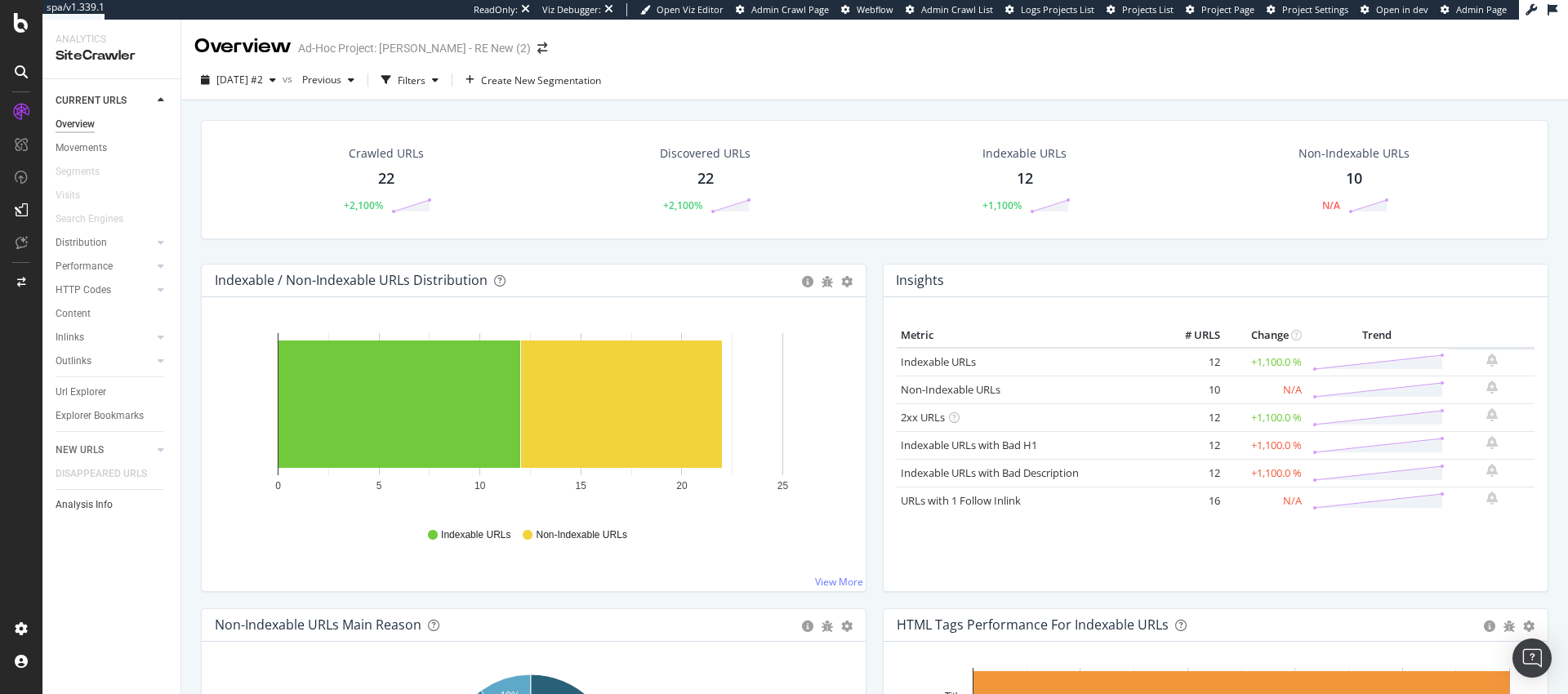
click at [83, 498] on div "Analysis Info" at bounding box center [84, 505] width 57 height 17
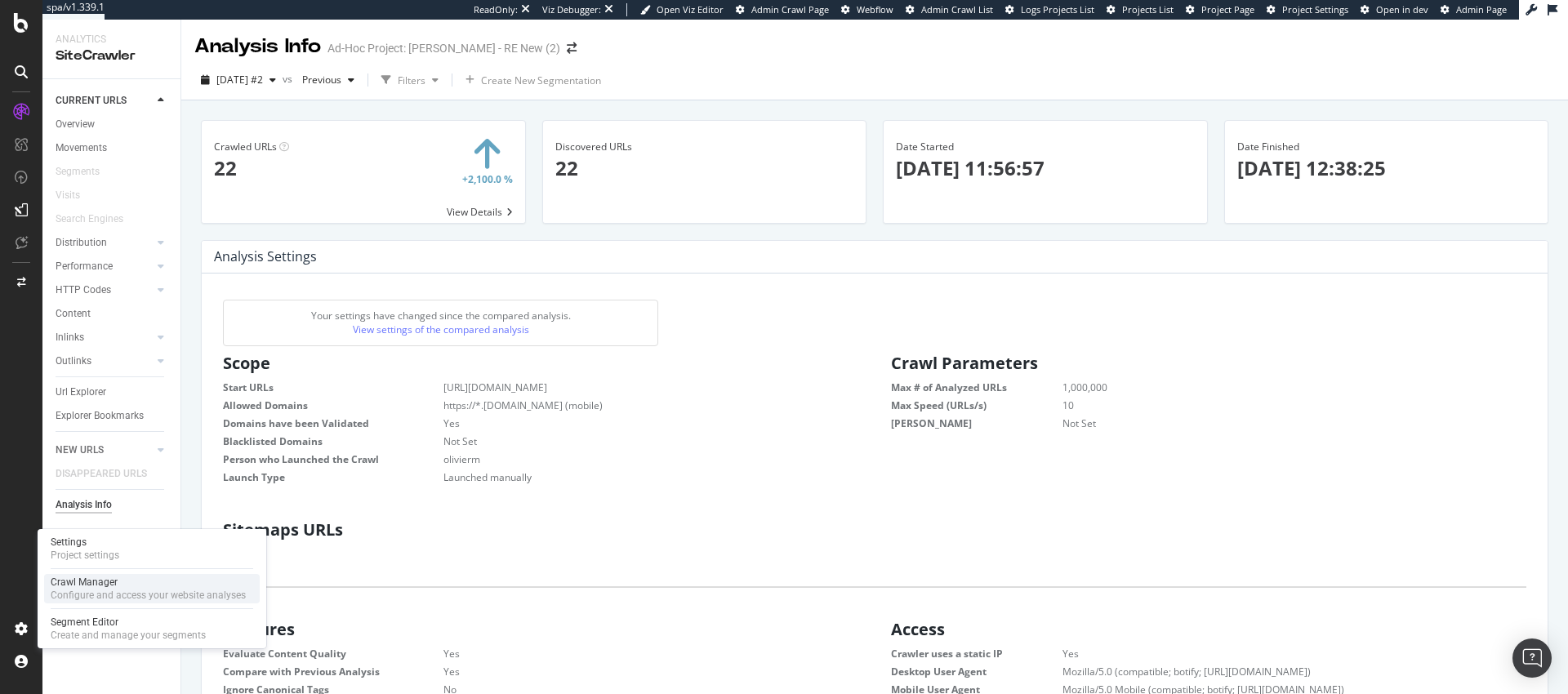
click at [83, 579] on div "Crawl Manager" at bounding box center [147, 582] width 195 height 13
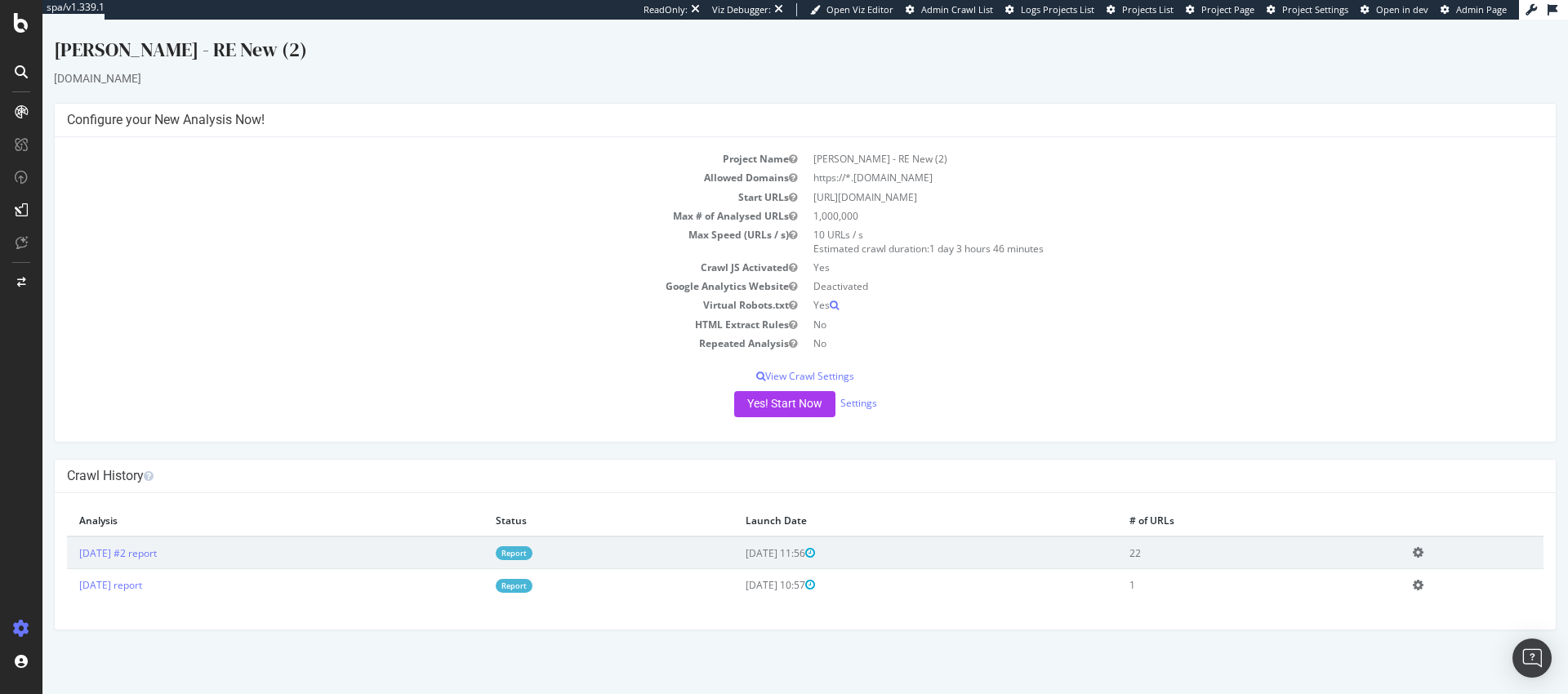
drag, startPoint x: 247, startPoint y: 553, endPoint x: 76, endPoint y: 554, distance: 171.0
click at [76, 554] on td "2025 Oct. 13th #2 report" at bounding box center [275, 552] width 417 height 33
copy link "2025 Oct. 13th #2 report"
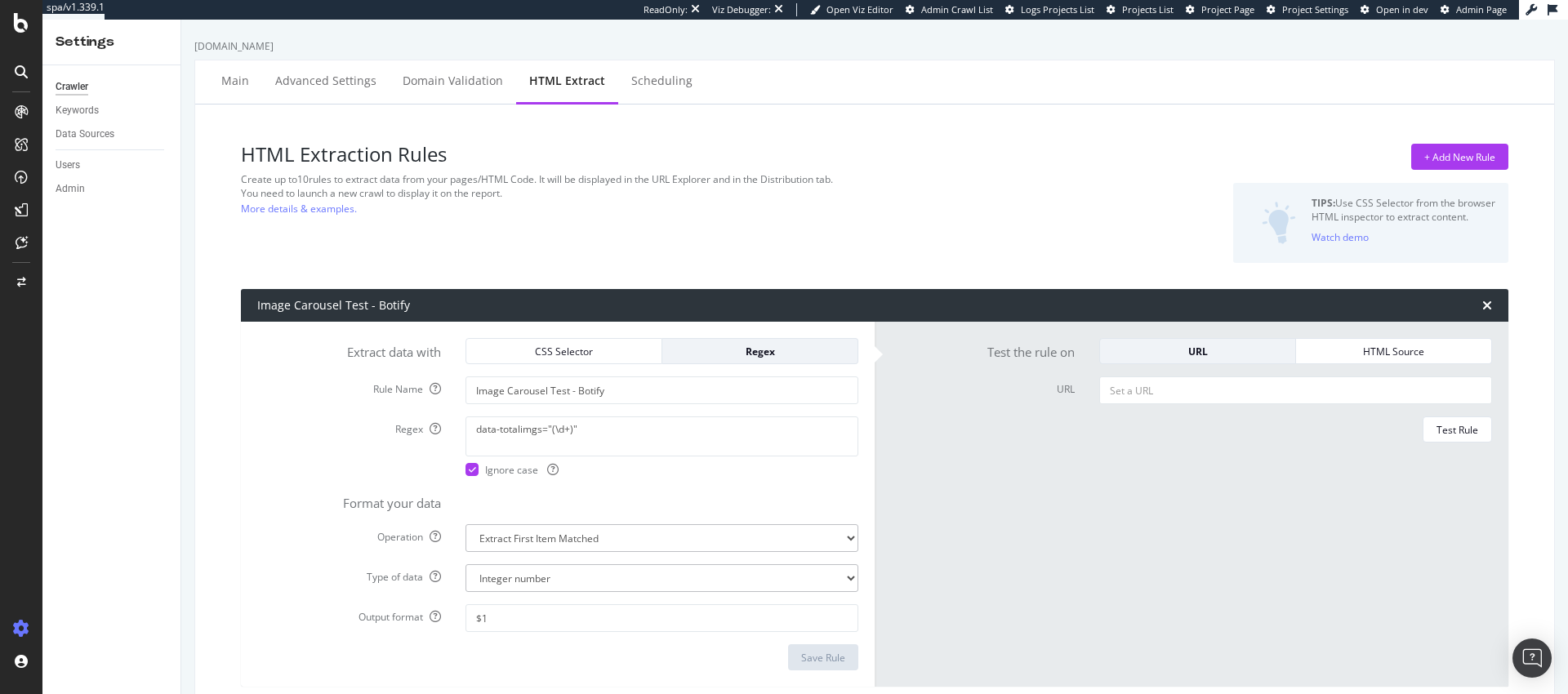
select select "i"
select select "list"
select select "exist"
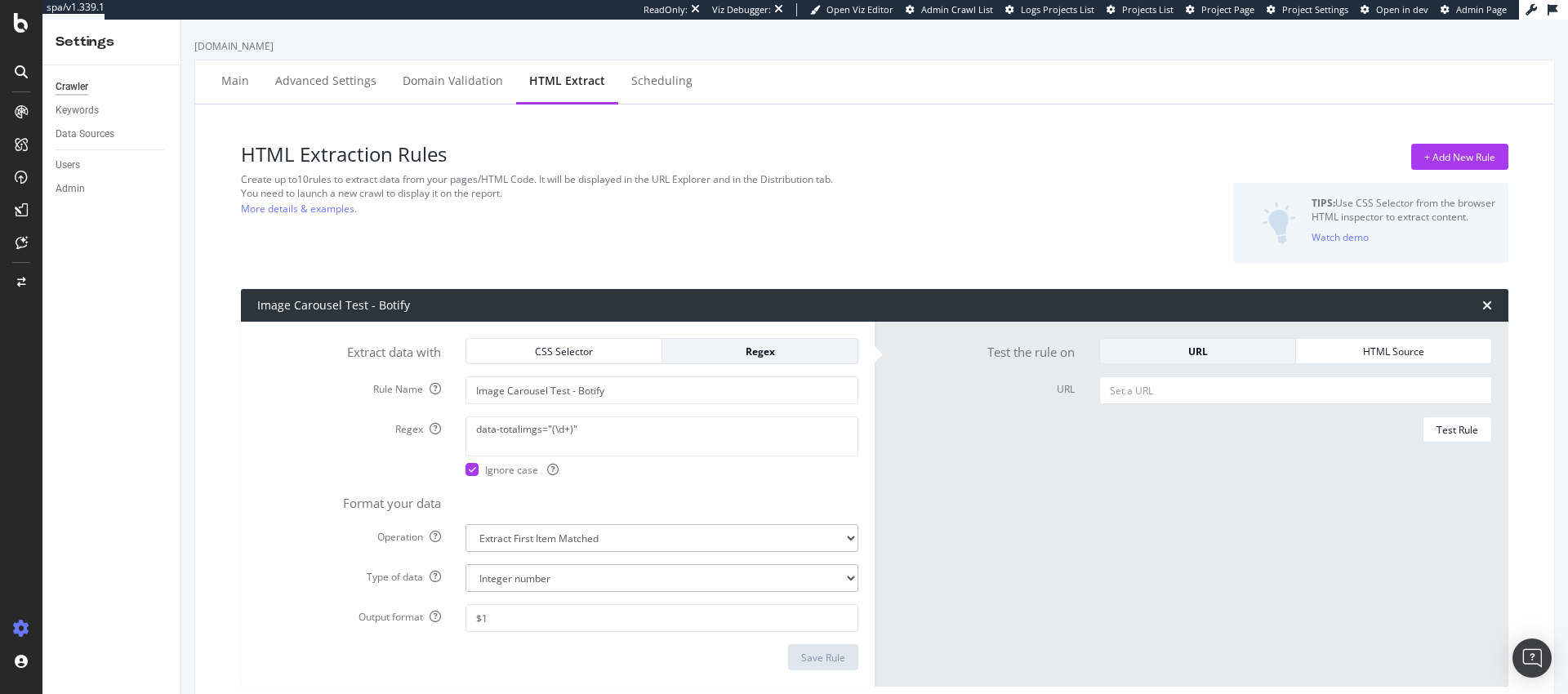
scroll to position [217, 0]
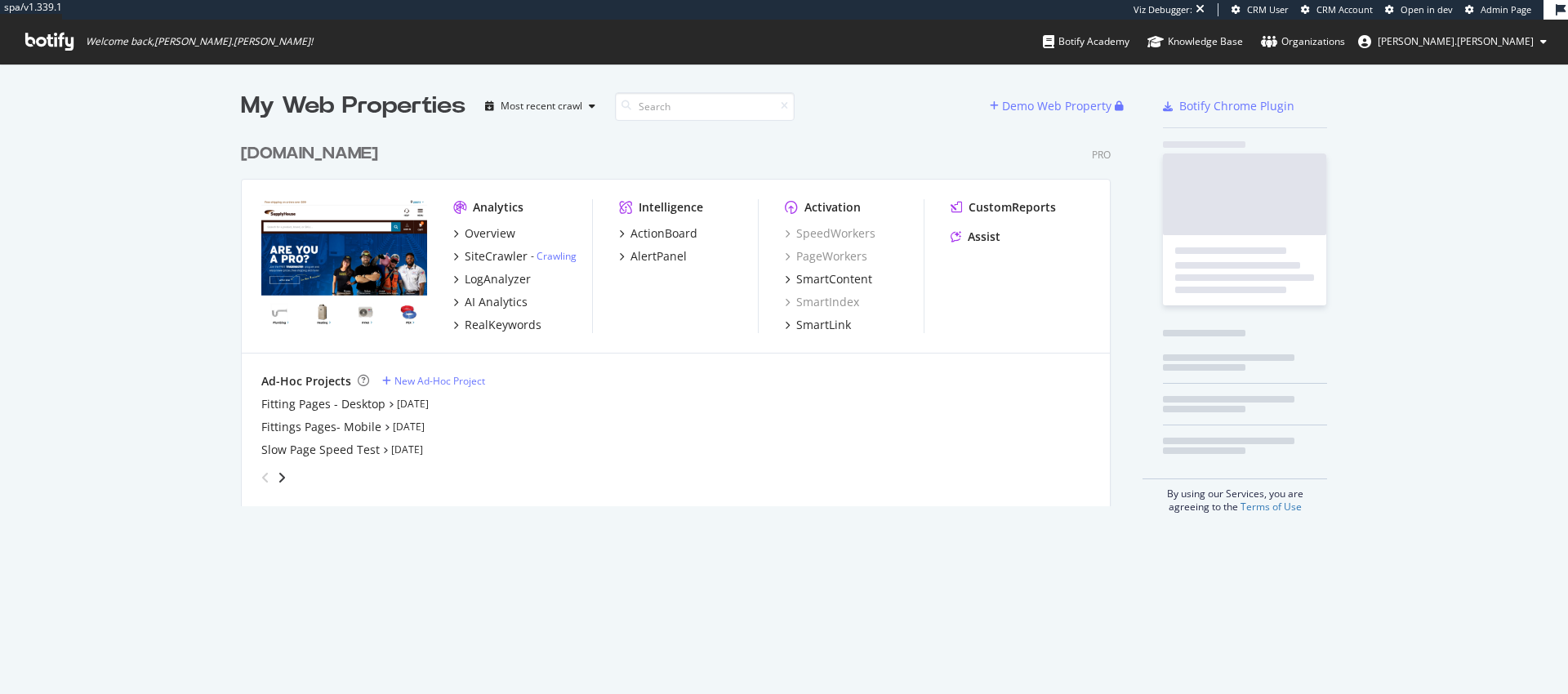
scroll to position [371, 871]
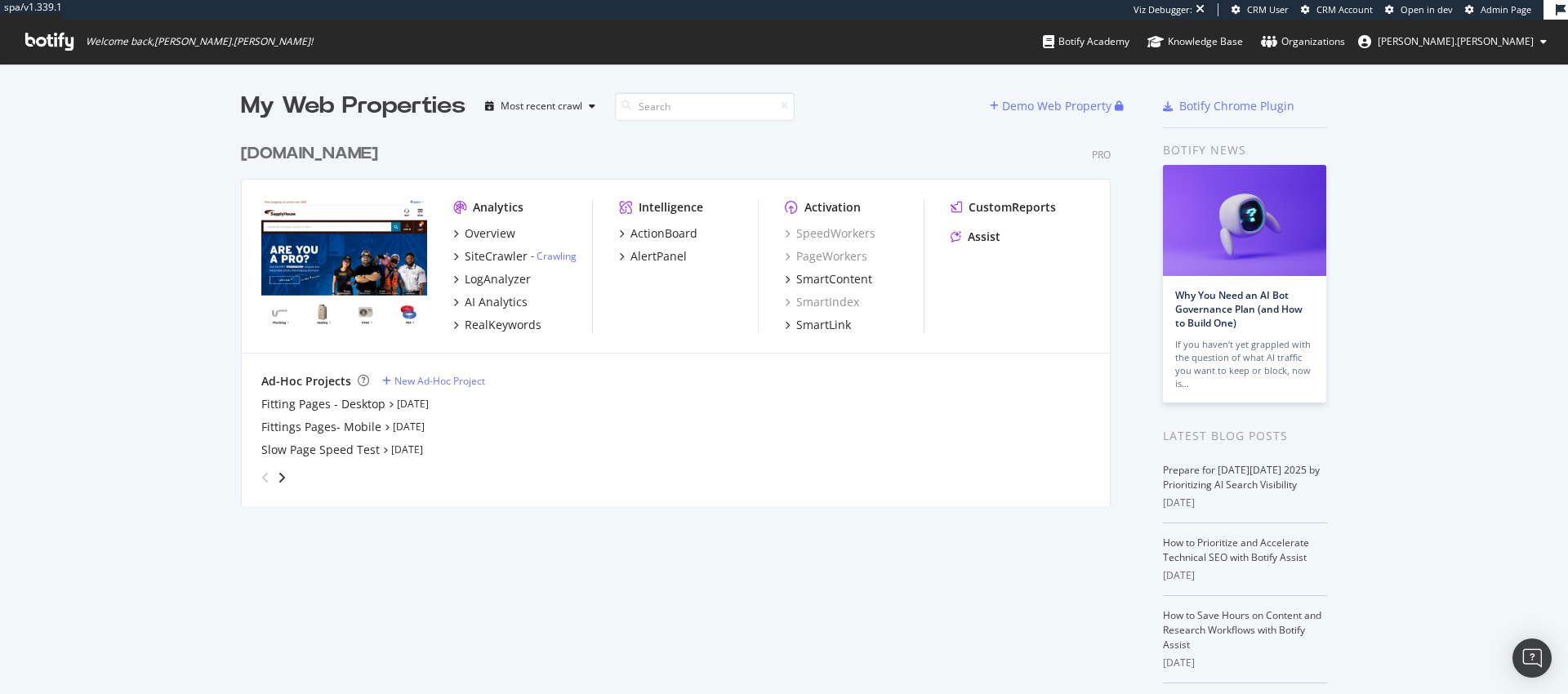
click at [378, 148] on div "[DOMAIN_NAME]" at bounding box center [309, 154] width 138 height 24
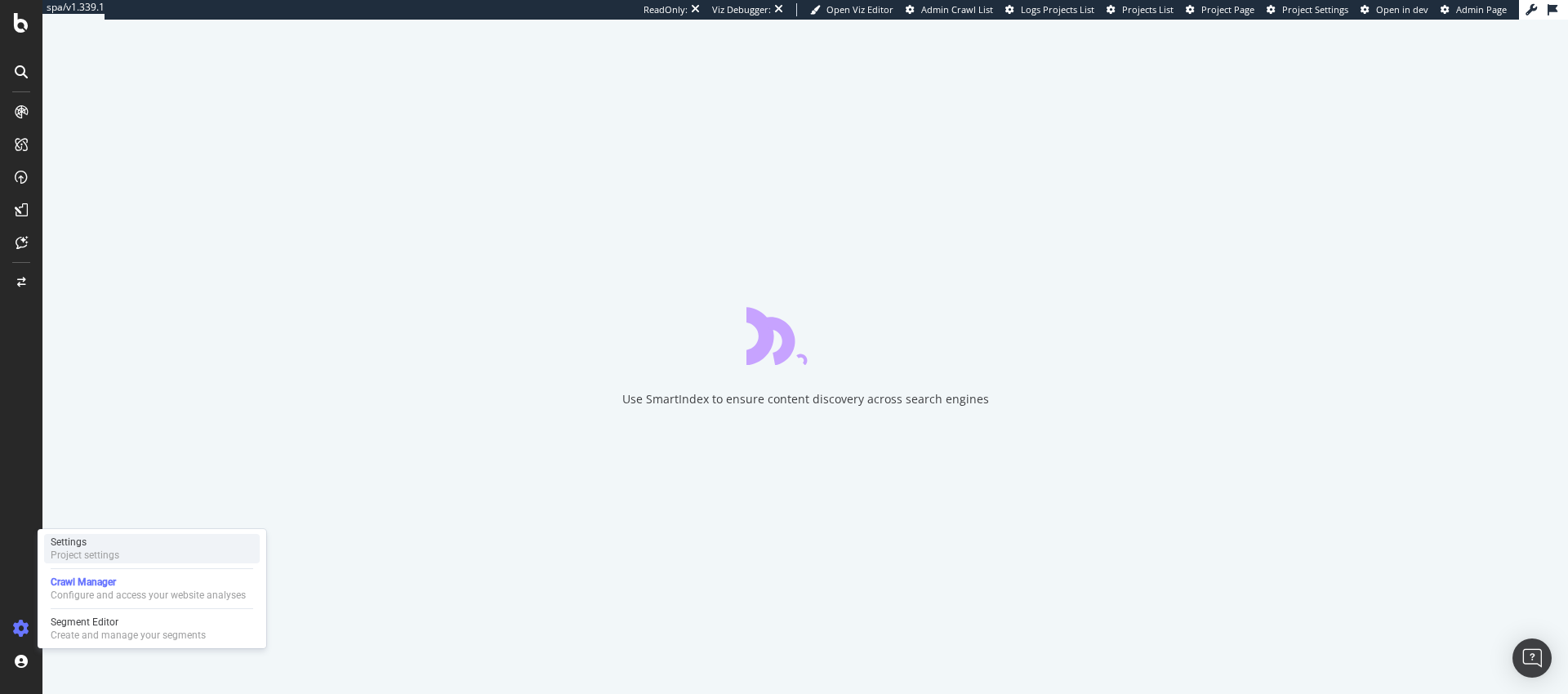
click at [119, 556] on div "Settings Project settings" at bounding box center [152, 549] width 216 height 30
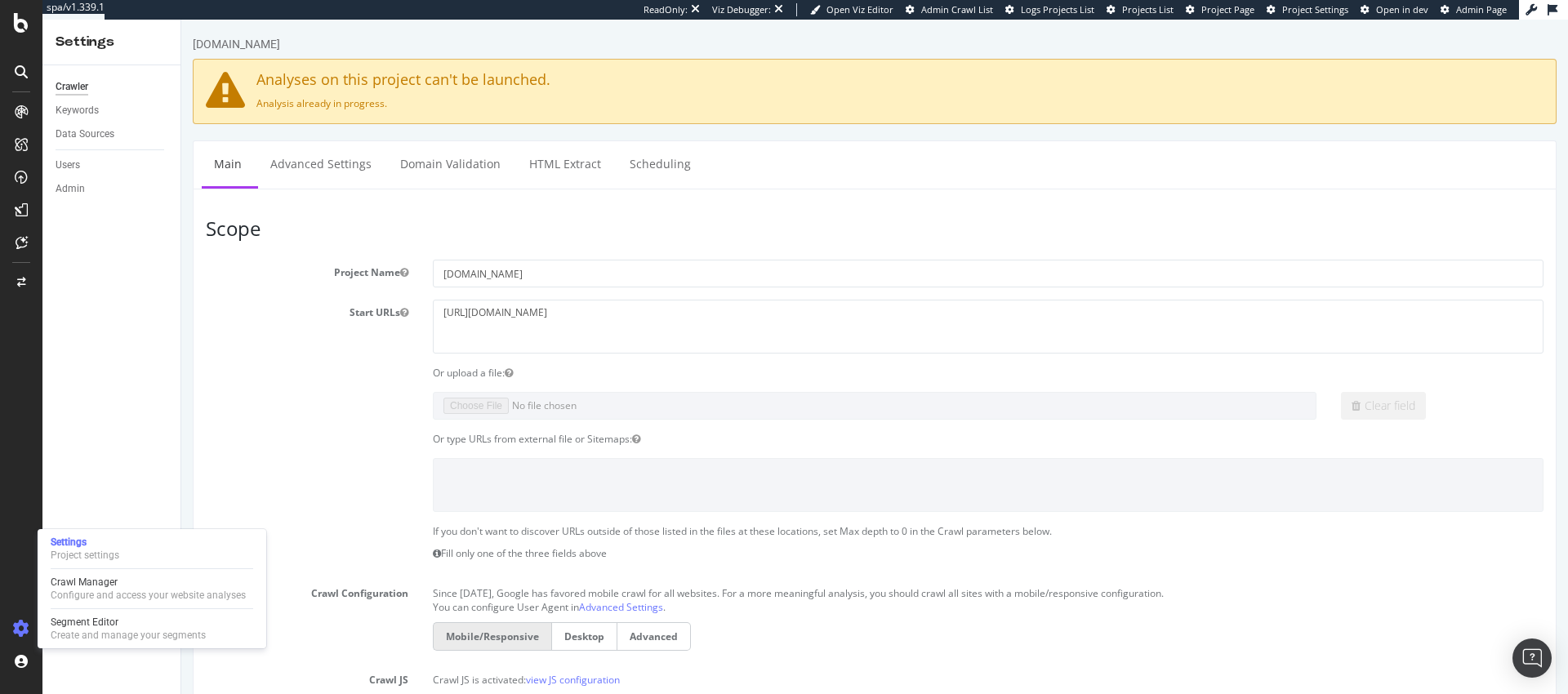
click at [268, 401] on div "Clear field" at bounding box center [875, 406] width 1362 height 28
click at [77, 164] on div "Users" at bounding box center [67, 164] width 25 height 17
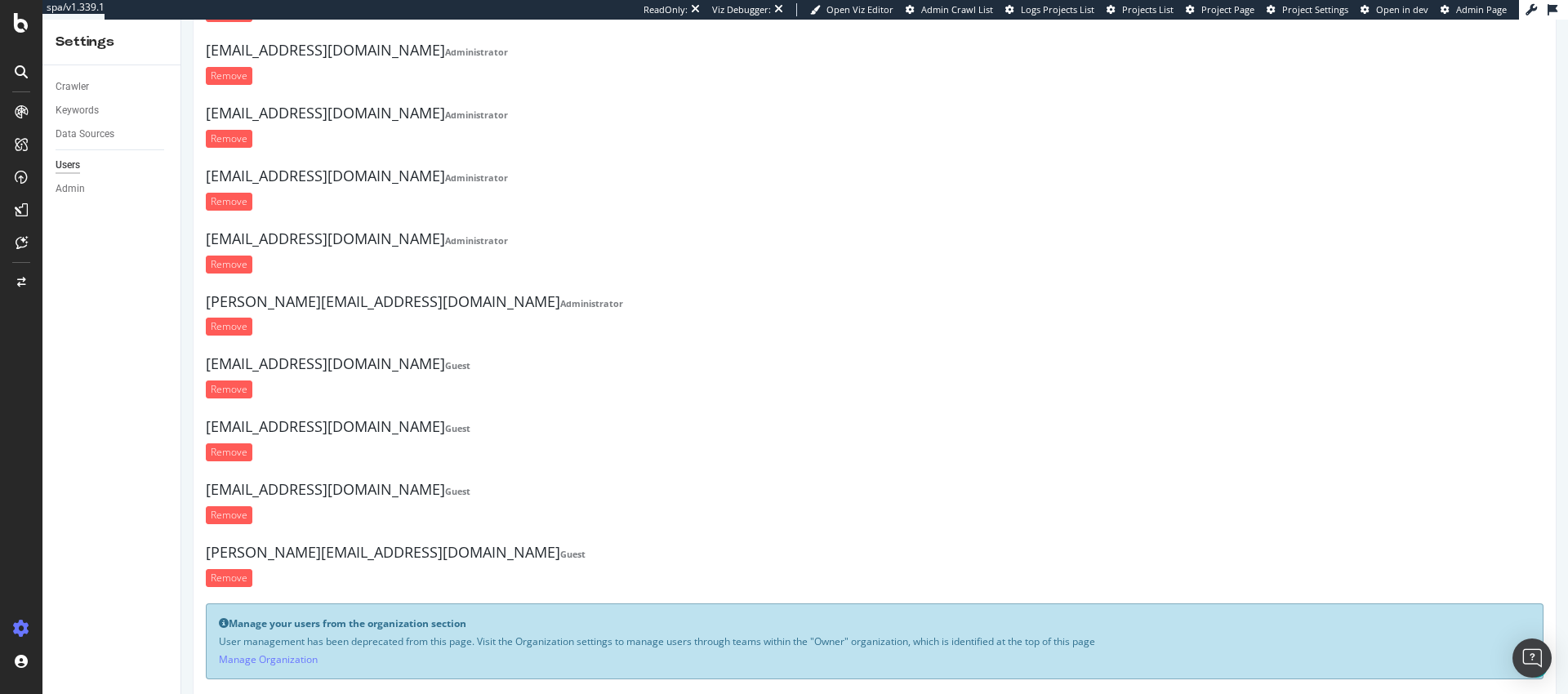
scroll to position [614, 0]
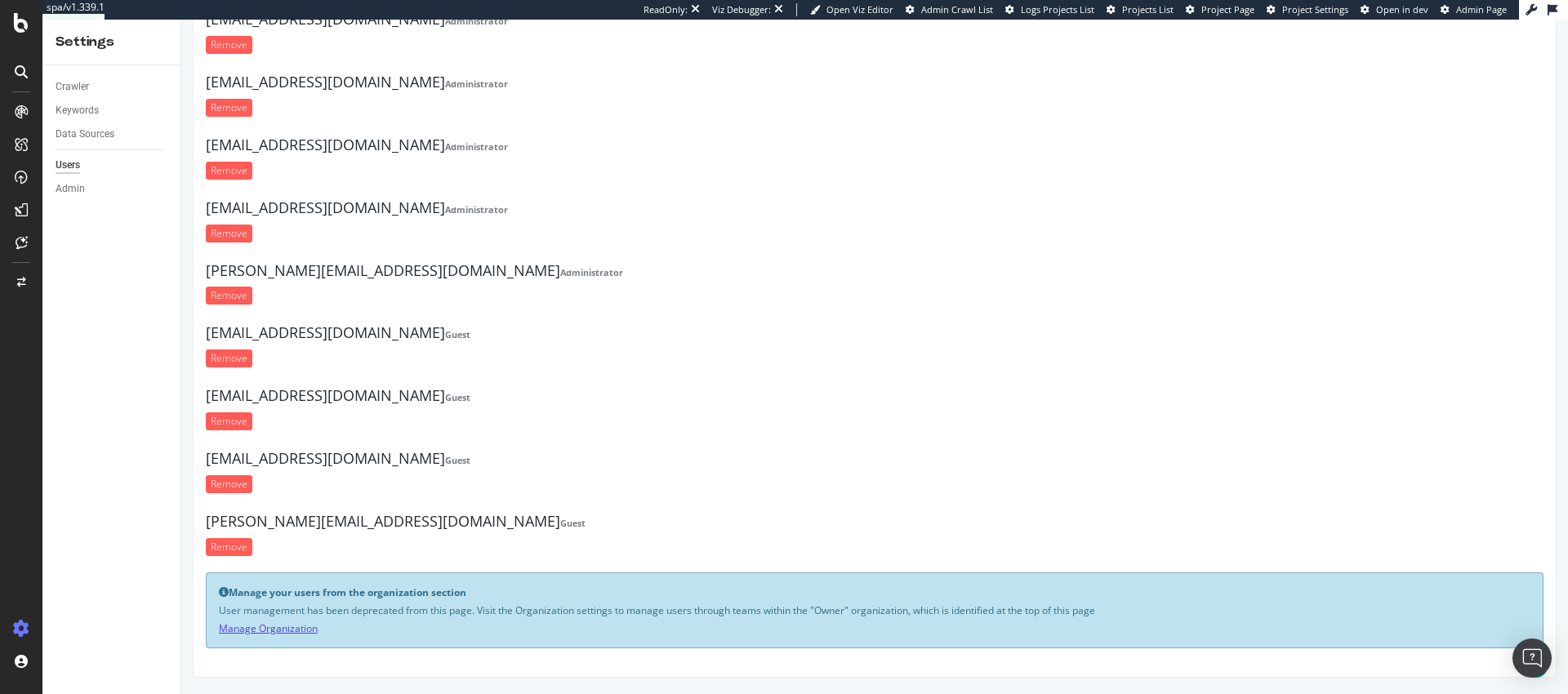
click at [274, 633] on link "Manage Organization" at bounding box center [268, 629] width 99 height 14
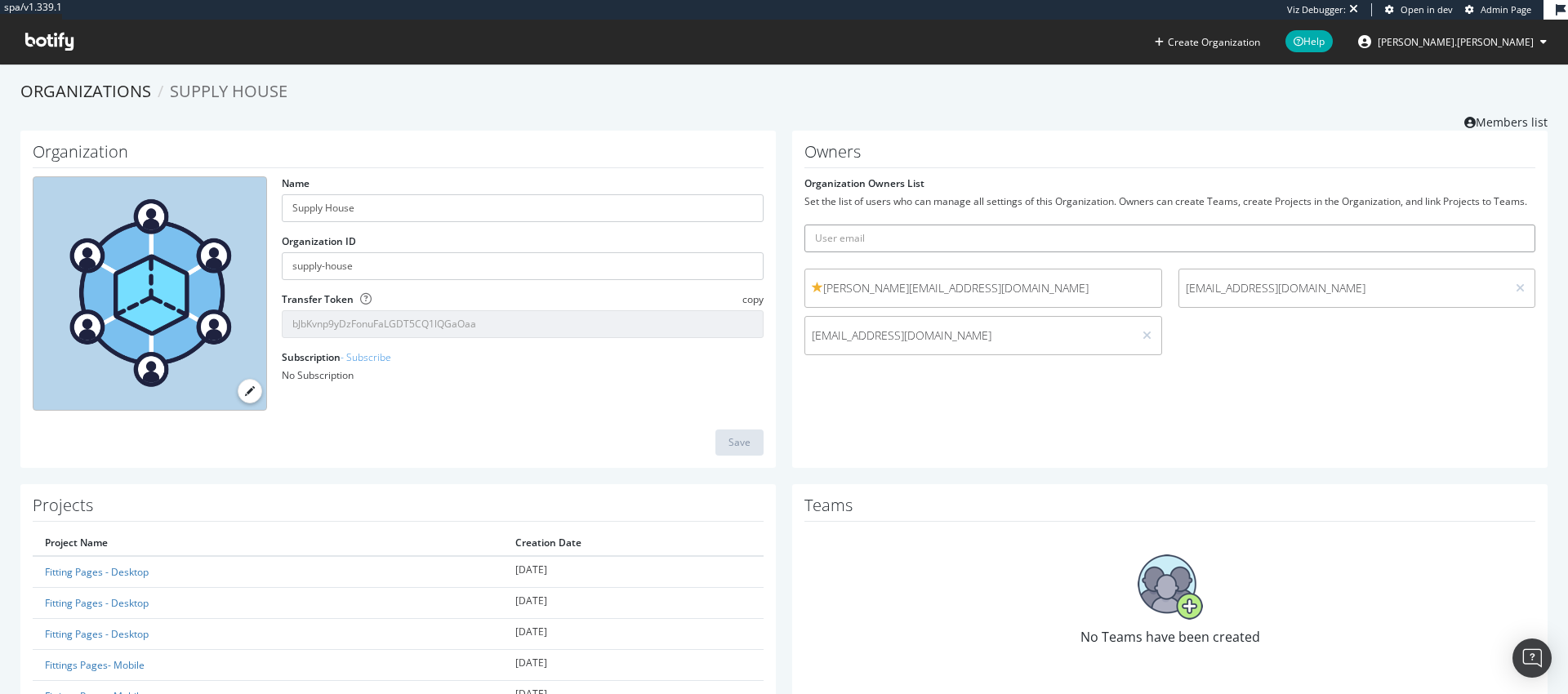
click at [862, 246] on input "text" at bounding box center [1170, 239] width 731 height 28
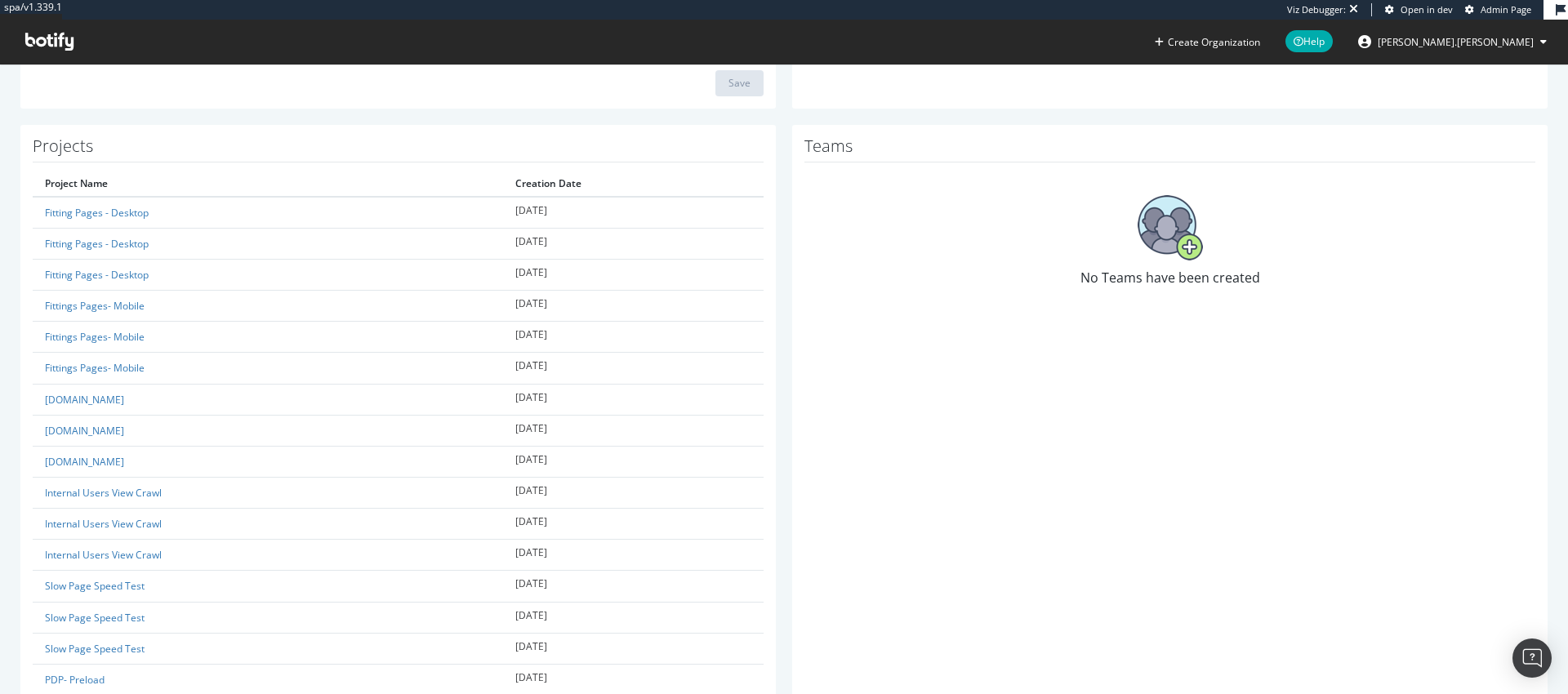
click at [1160, 220] on img at bounding box center [1170, 228] width 65 height 65
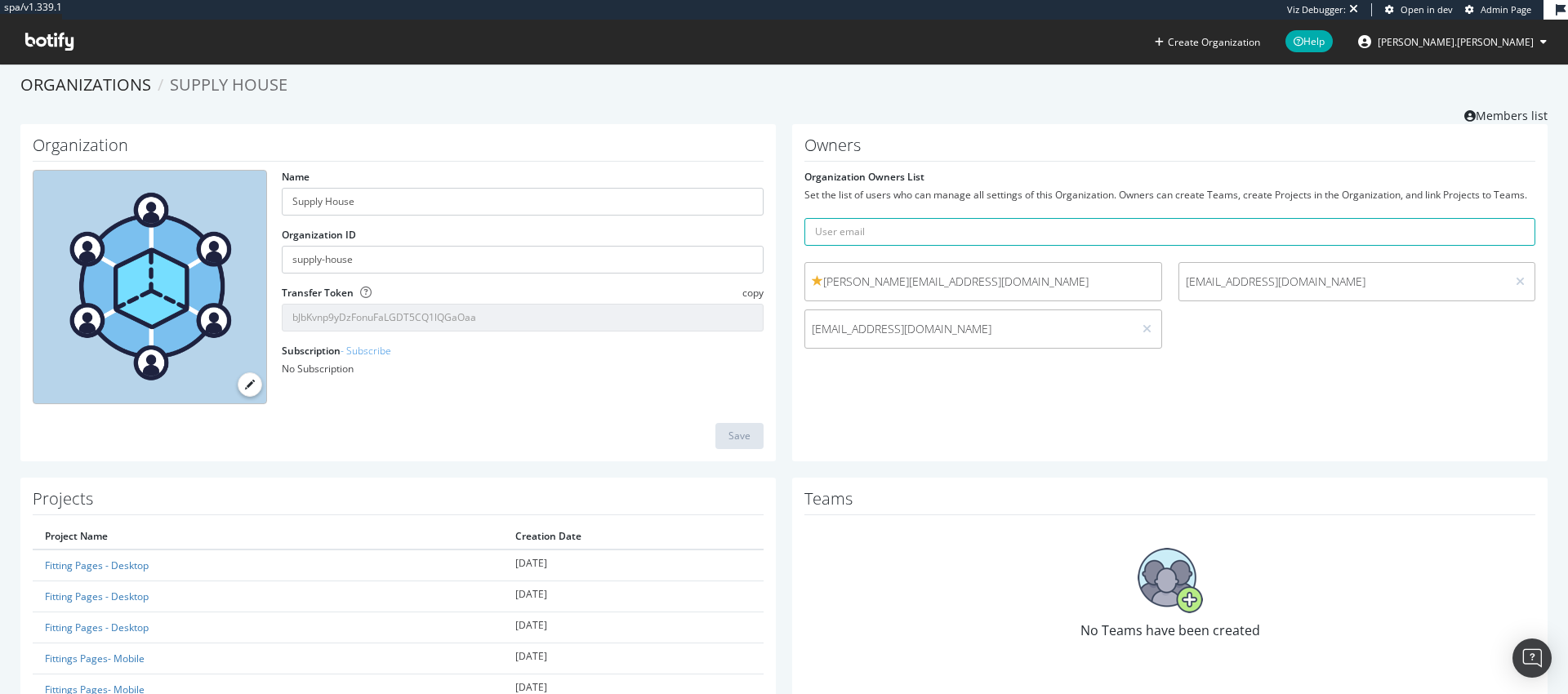
scroll to position [0, 0]
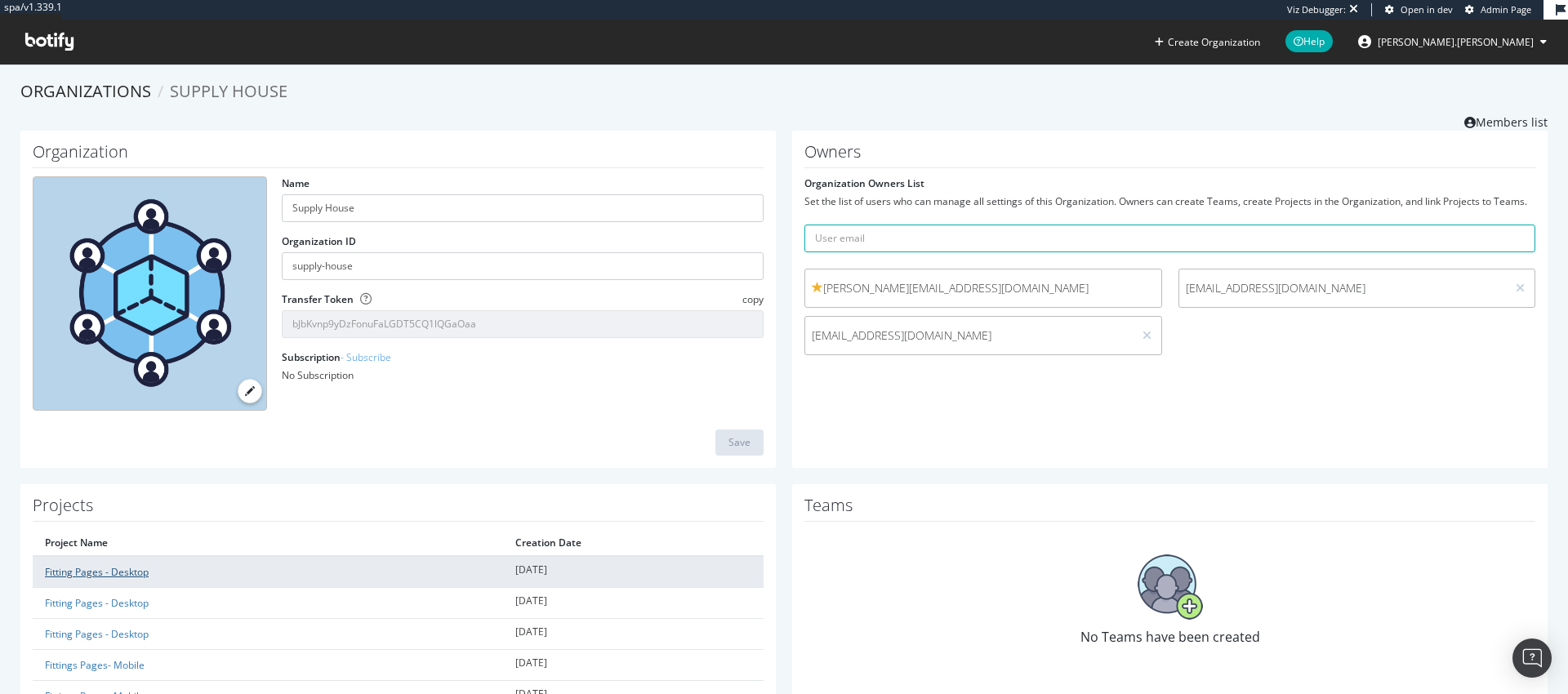
click at [105, 571] on link "Fitting Pages - Desktop" at bounding box center [96, 572] width 104 height 14
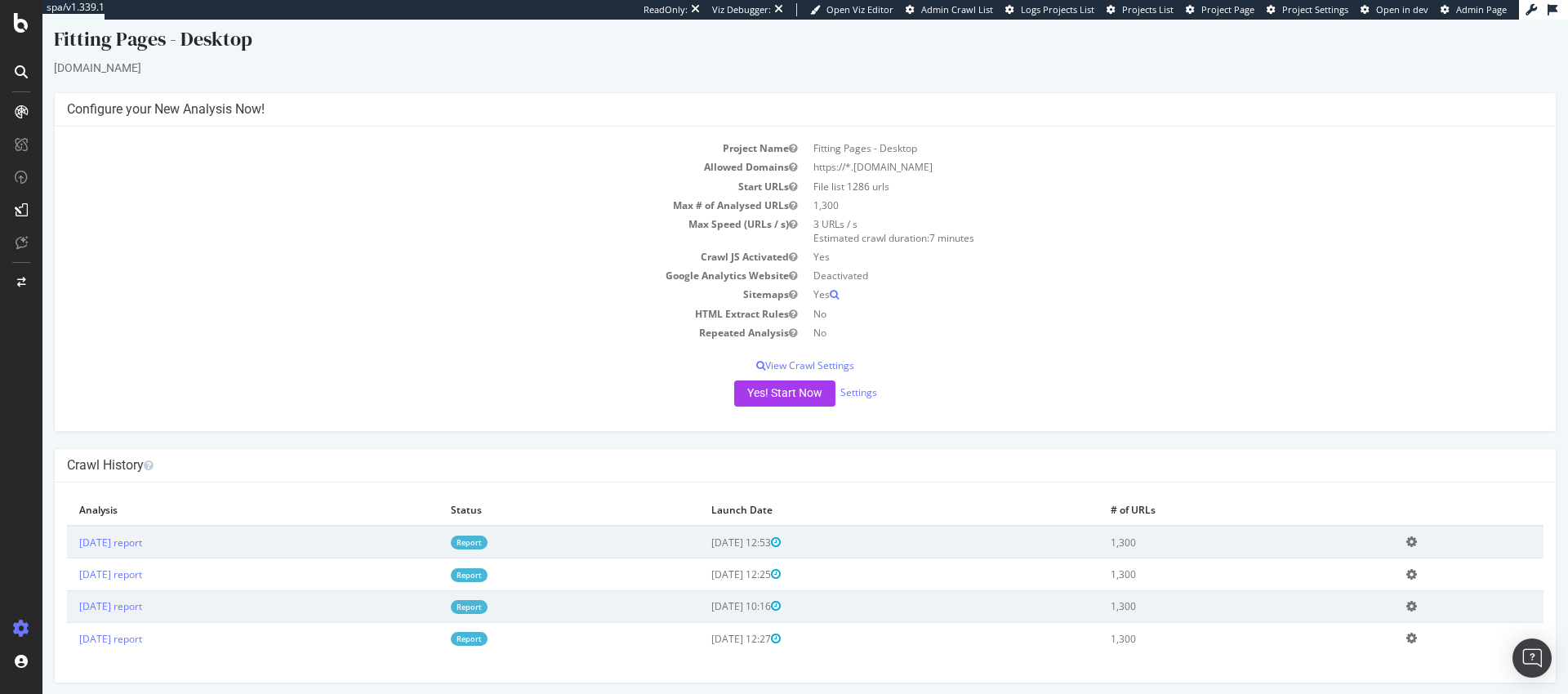
scroll to position [17, 0]
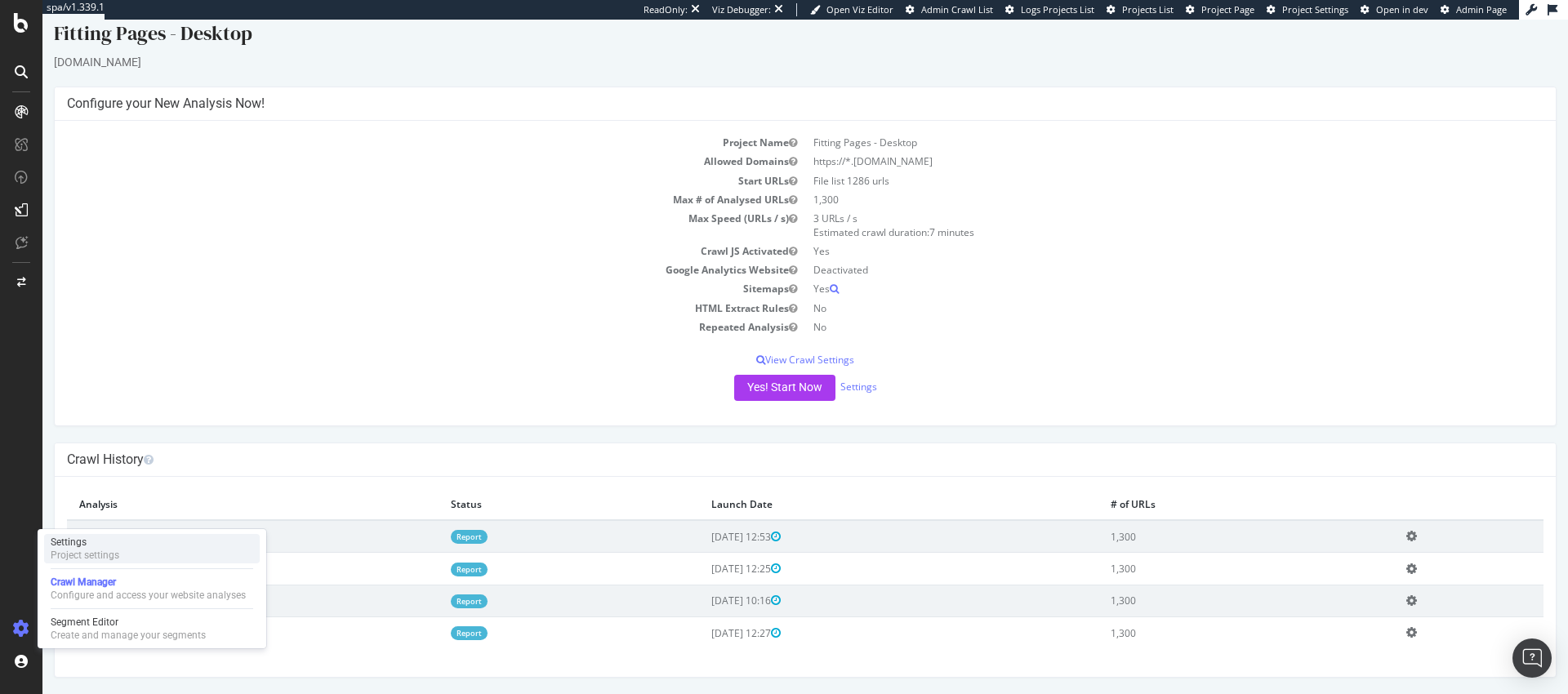
click at [180, 546] on div "Settings Project settings" at bounding box center [152, 549] width 216 height 30
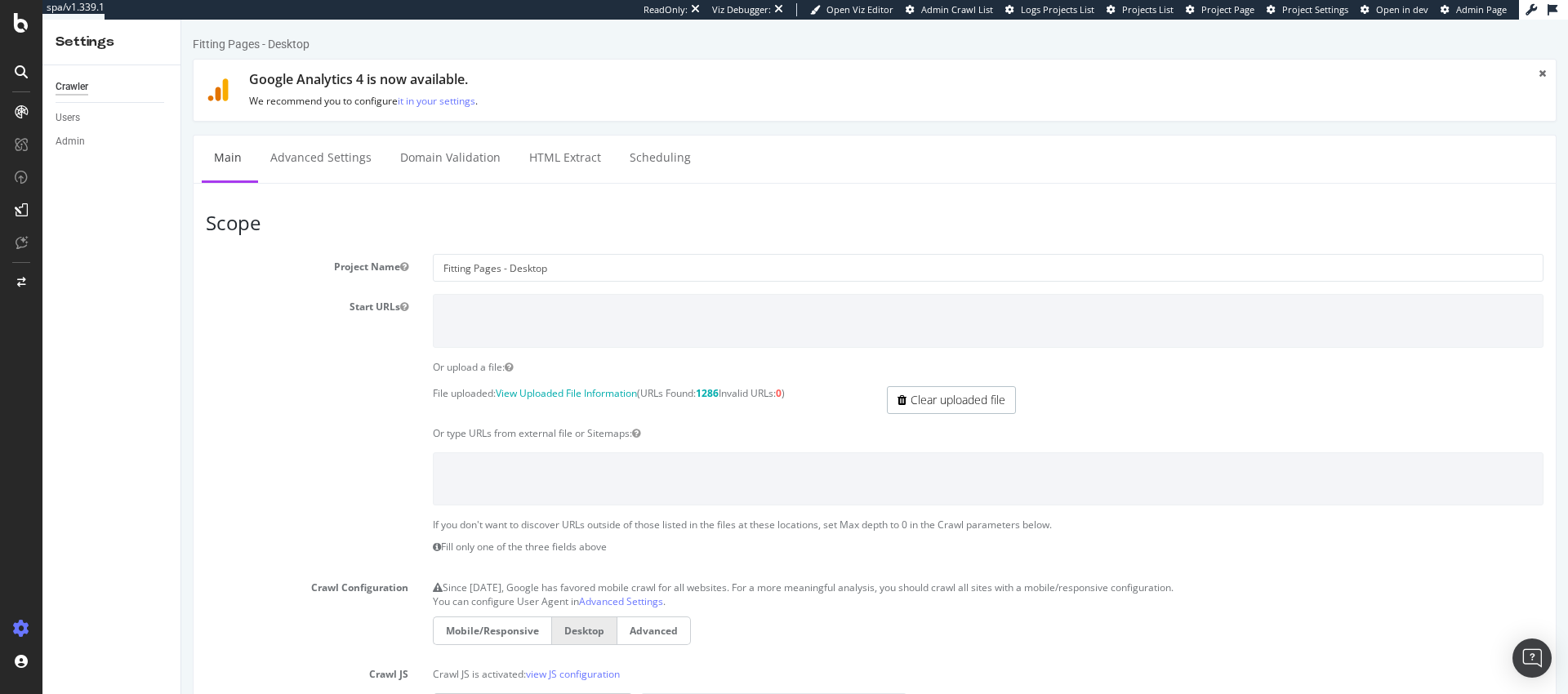
click at [110, 393] on div "Crawler Users Admin" at bounding box center [111, 379] width 138 height 629
click at [69, 142] on div "Admin" at bounding box center [70, 141] width 30 height 17
